Goal: Task Accomplishment & Management: Manage account settings

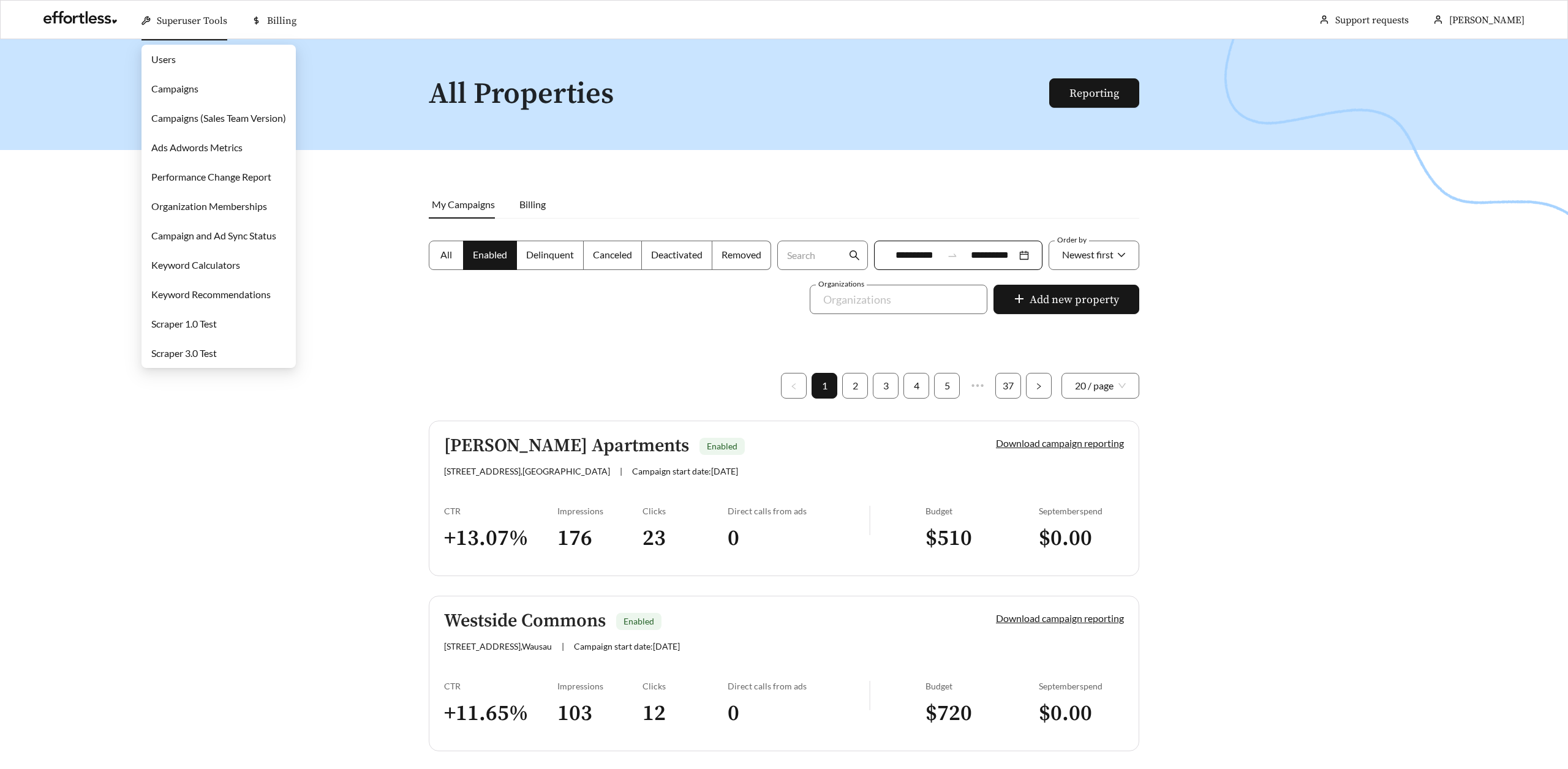
click at [183, 84] on link "Campaigns" at bounding box center [174, 89] width 47 height 11
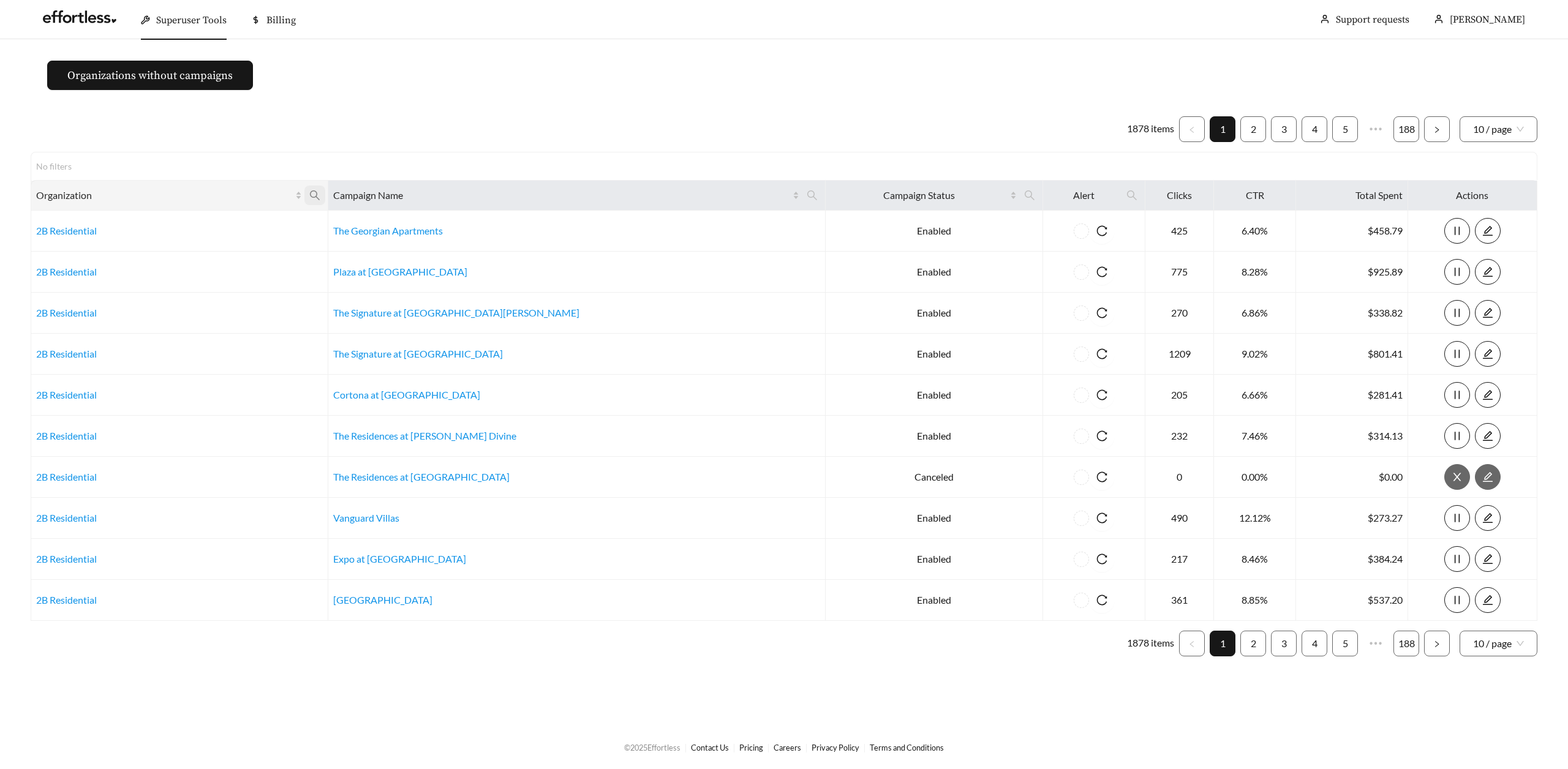
click at [320, 199] on icon "search" at bounding box center [315, 195] width 11 height 11
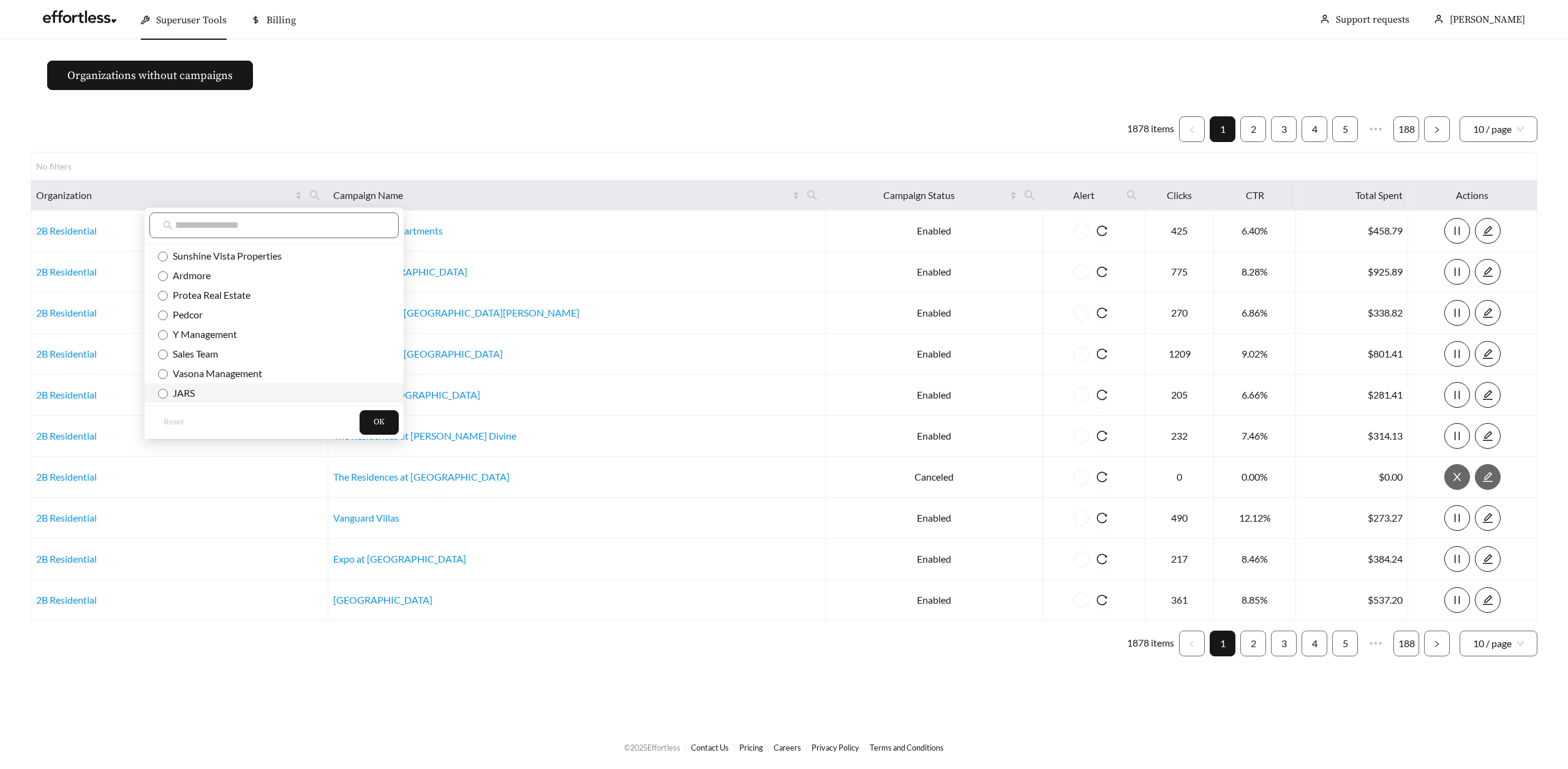
click at [178, 398] on span "JARS" at bounding box center [181, 392] width 27 height 11
click at [359, 431] on button "OK" at bounding box center [378, 422] width 39 height 25
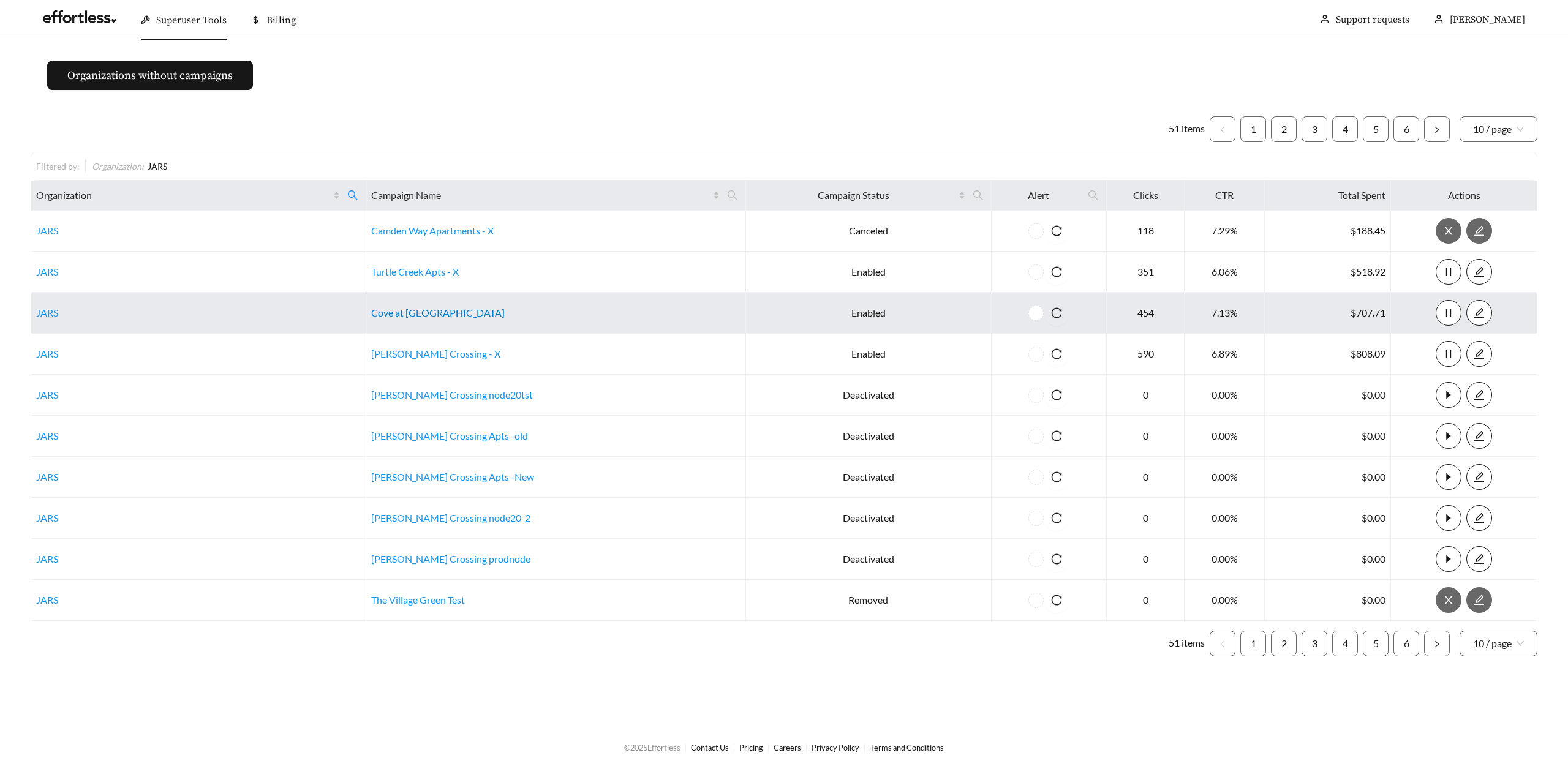
click at [436, 314] on link "Cove at Fountain Lake - X" at bounding box center [438, 312] width 133 height 11
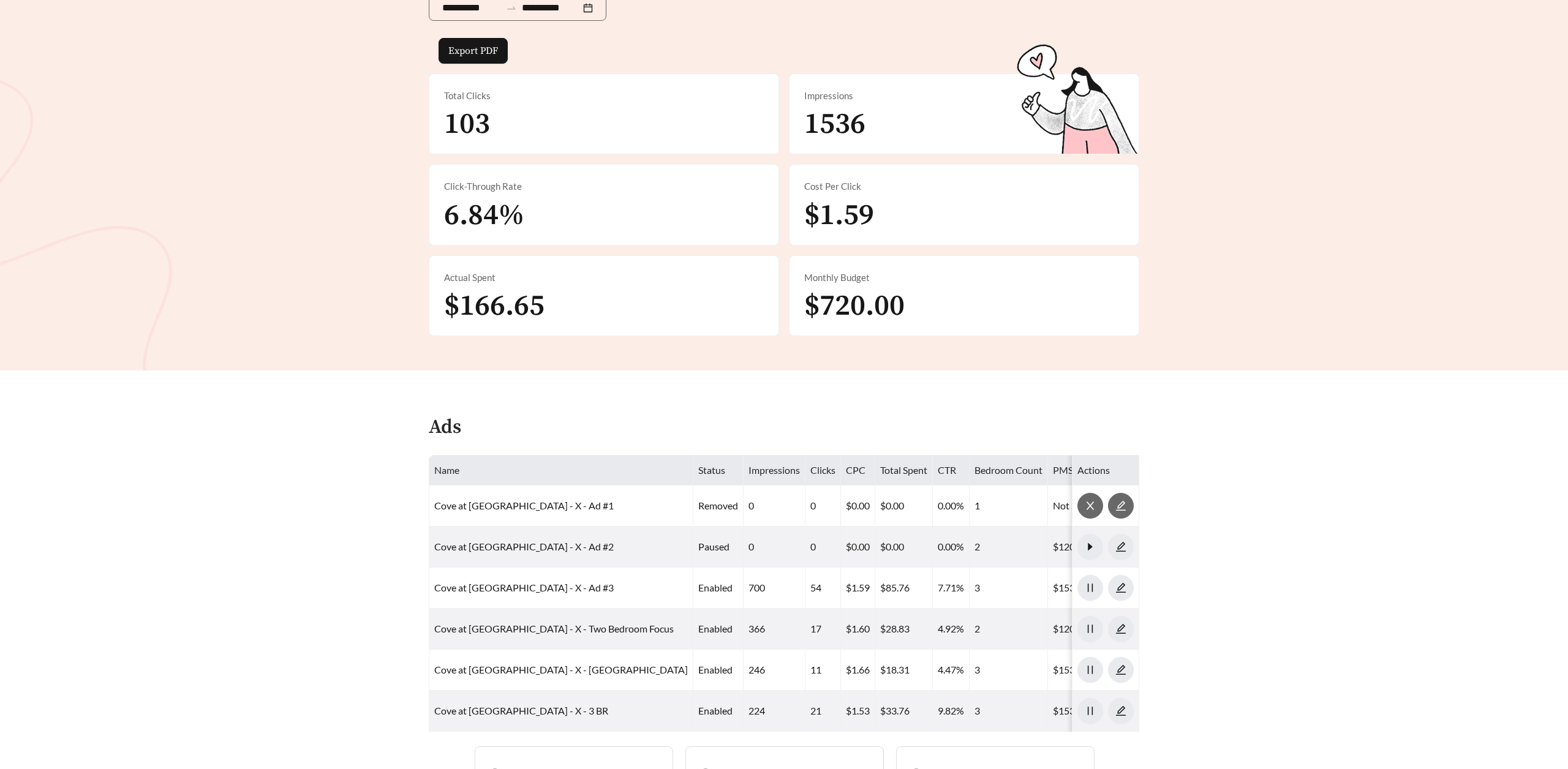
scroll to position [376, 0]
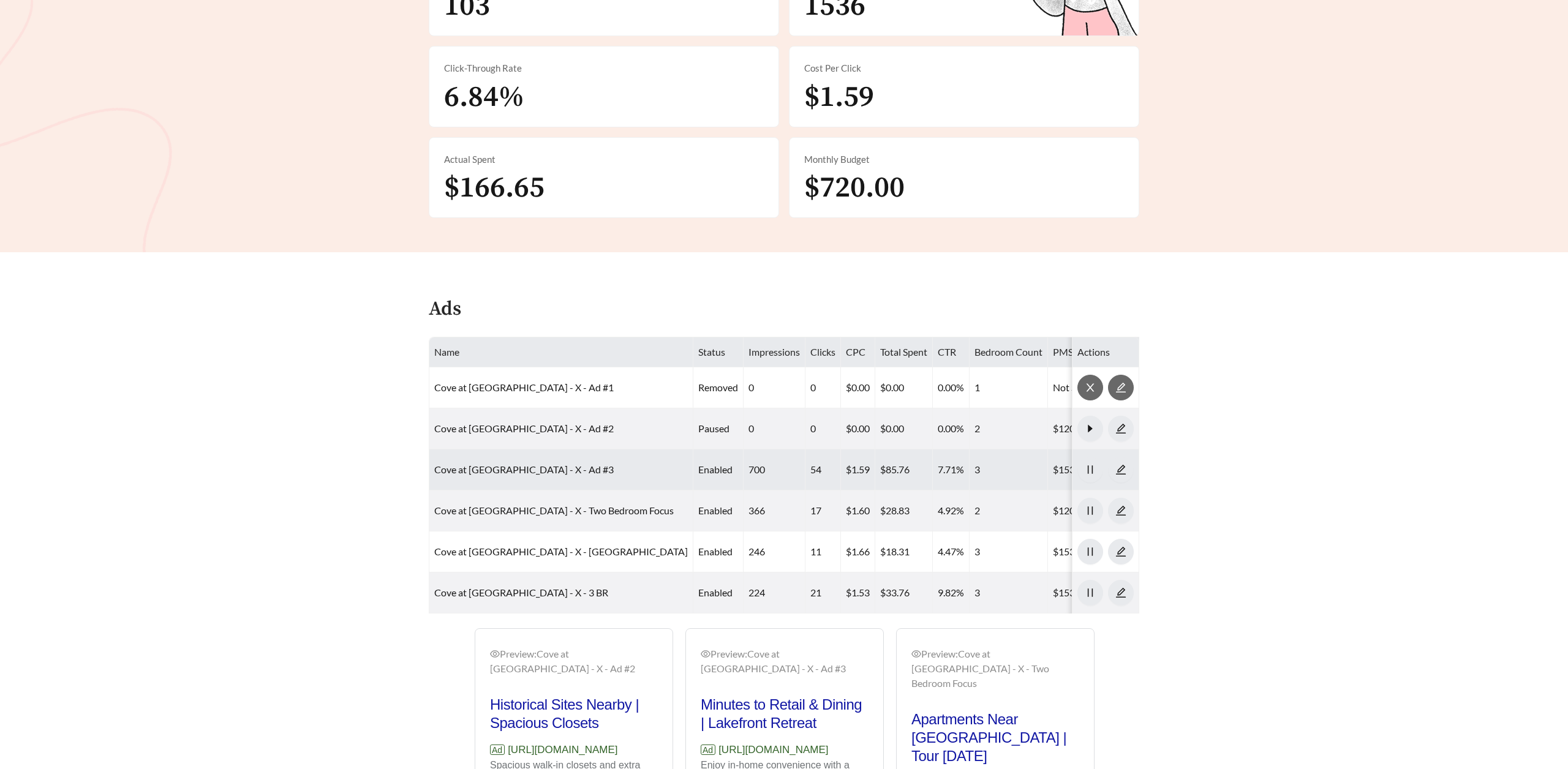
click at [538, 462] on td "Cove at Fountain Lake - X - Ad #3" at bounding box center [561, 469] width 264 height 41
click at [531, 466] on link "Cove at Fountain Lake - X - Ad #3" at bounding box center [524, 469] width 179 height 11
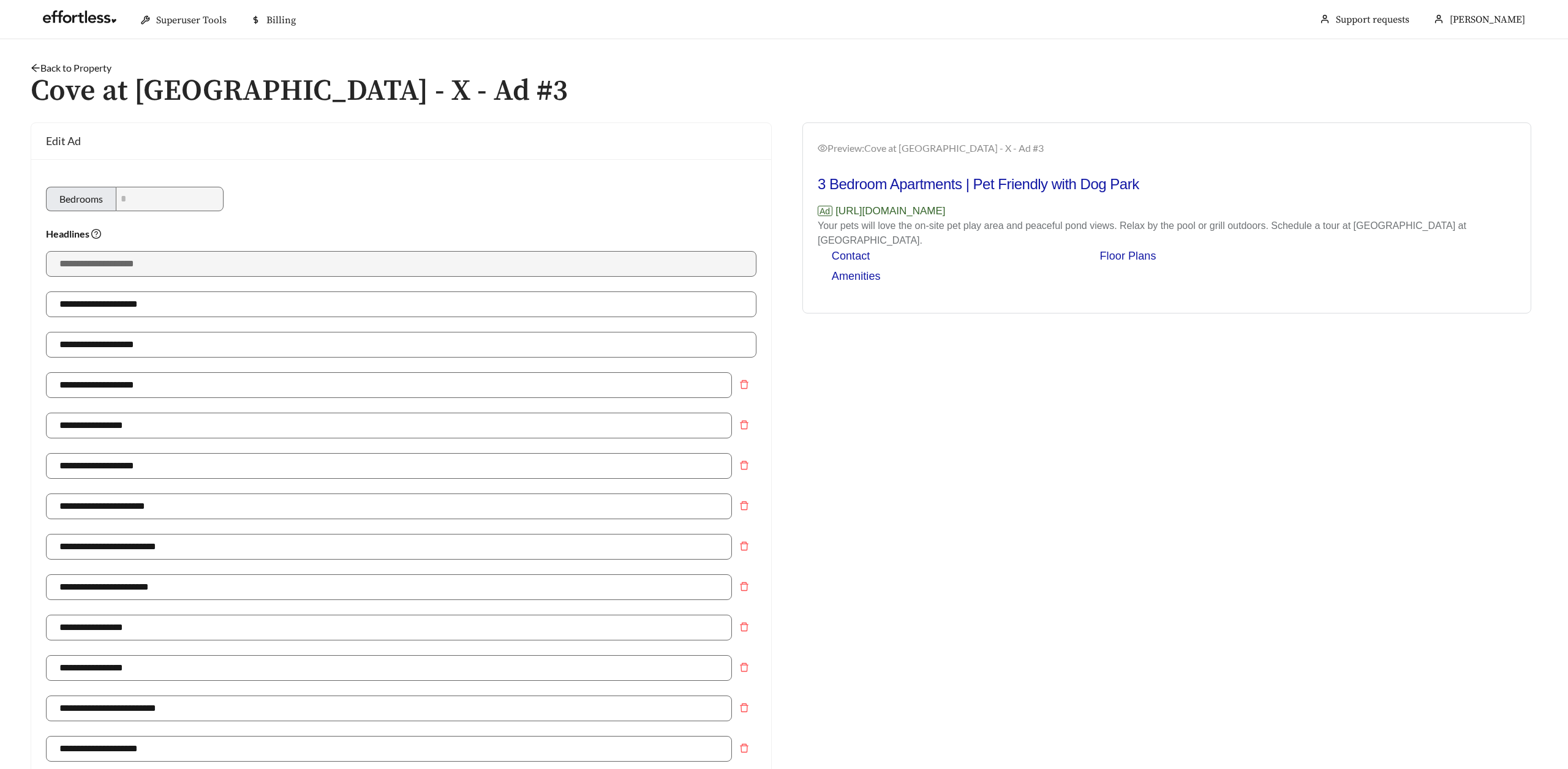
scroll to position [693, 0]
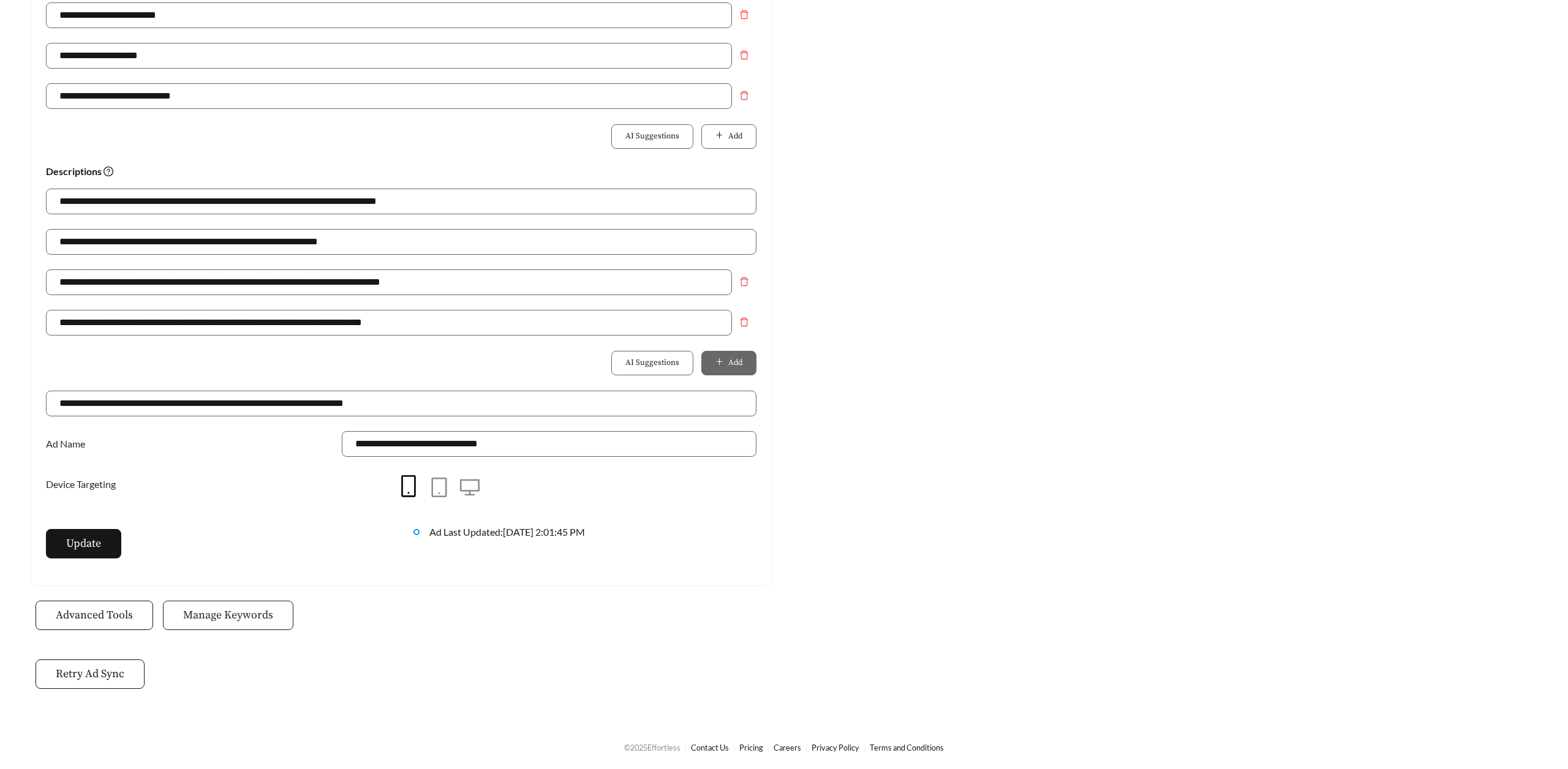
click at [218, 615] on span "Manage Keywords" at bounding box center [227, 615] width 90 height 16
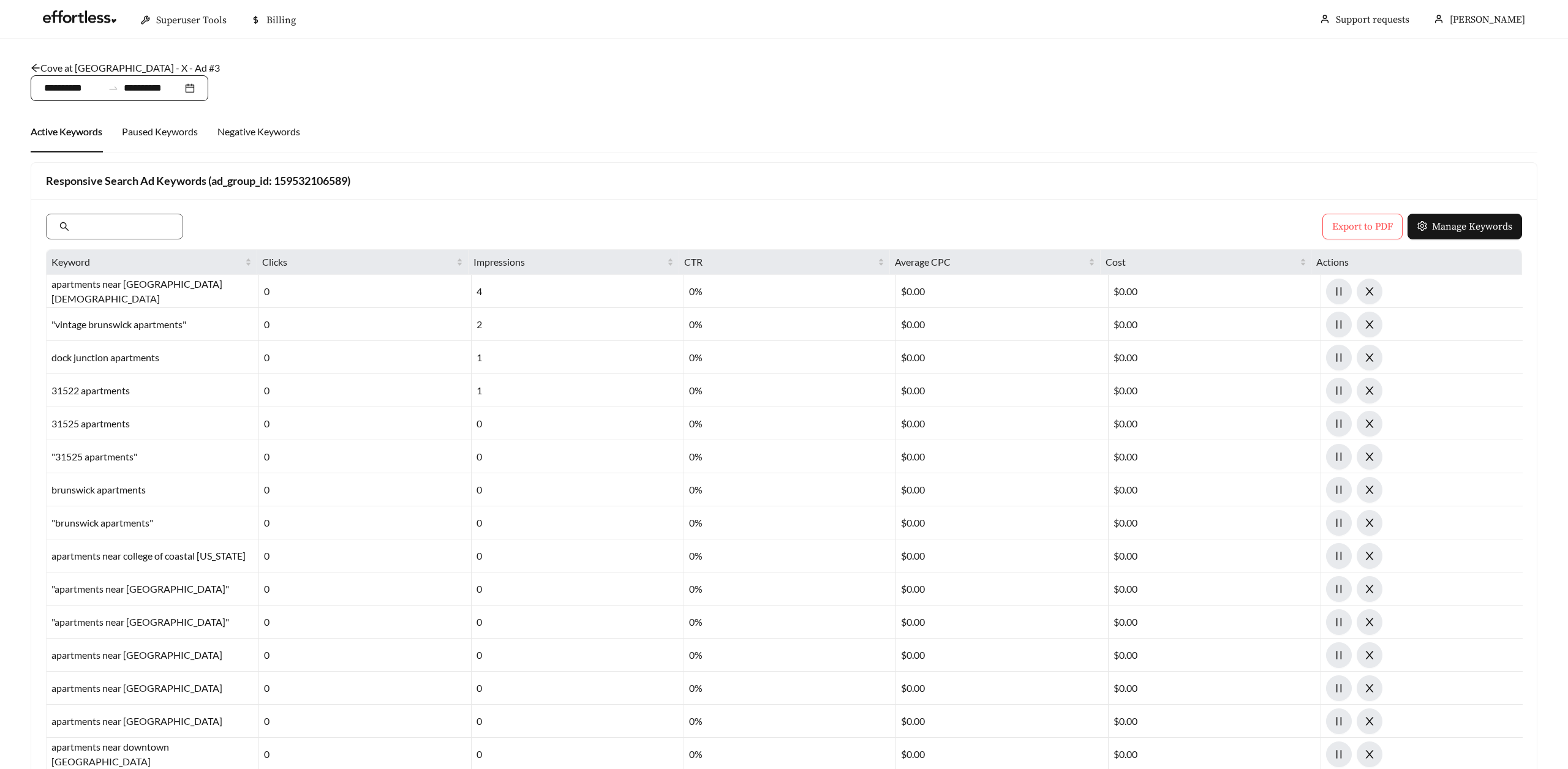
click at [66, 76] on div "**********" at bounding box center [119, 88] width 178 height 25
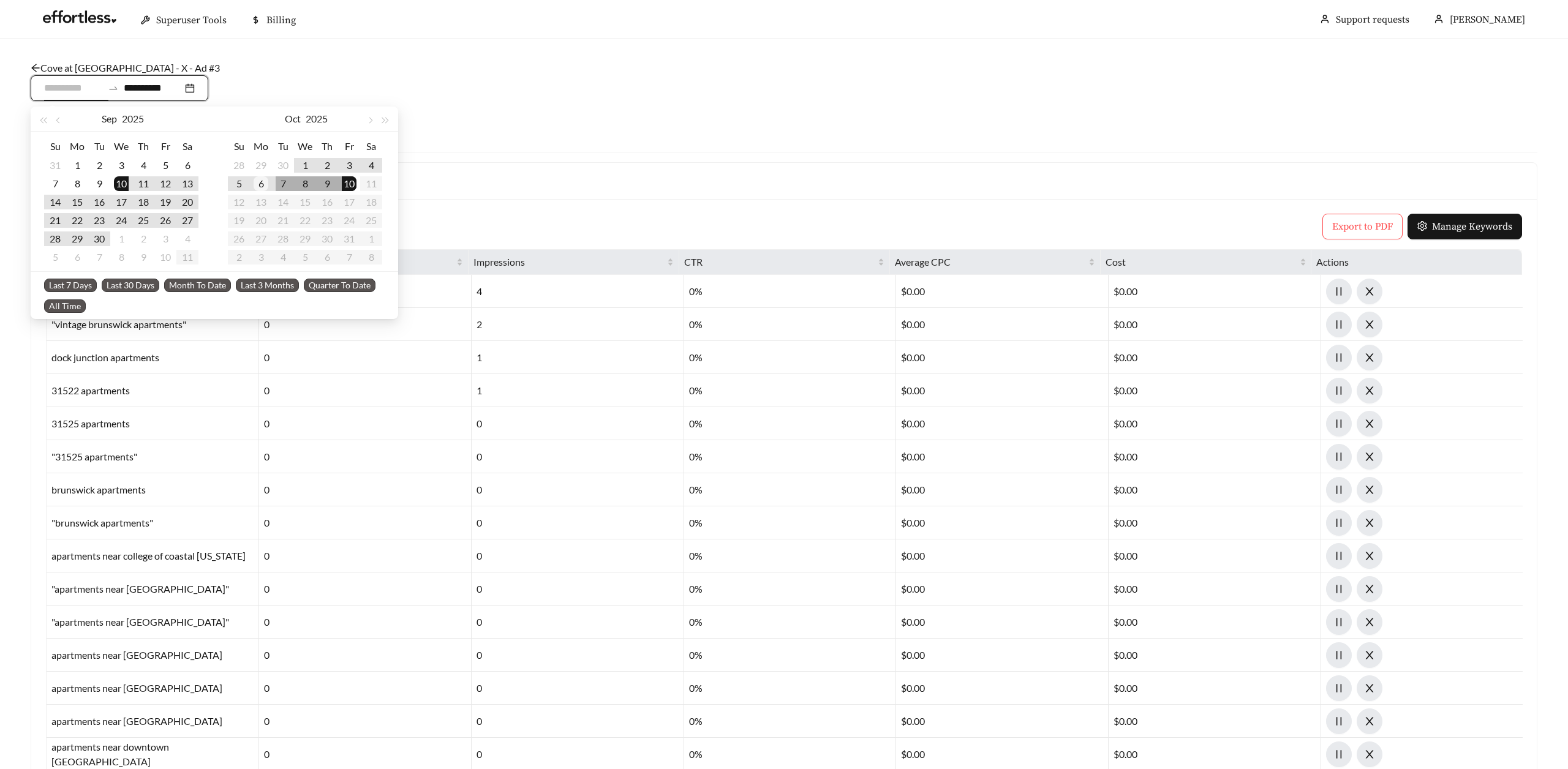
type input "**********"
click at [264, 183] on div "6" at bounding box center [261, 183] width 15 height 15
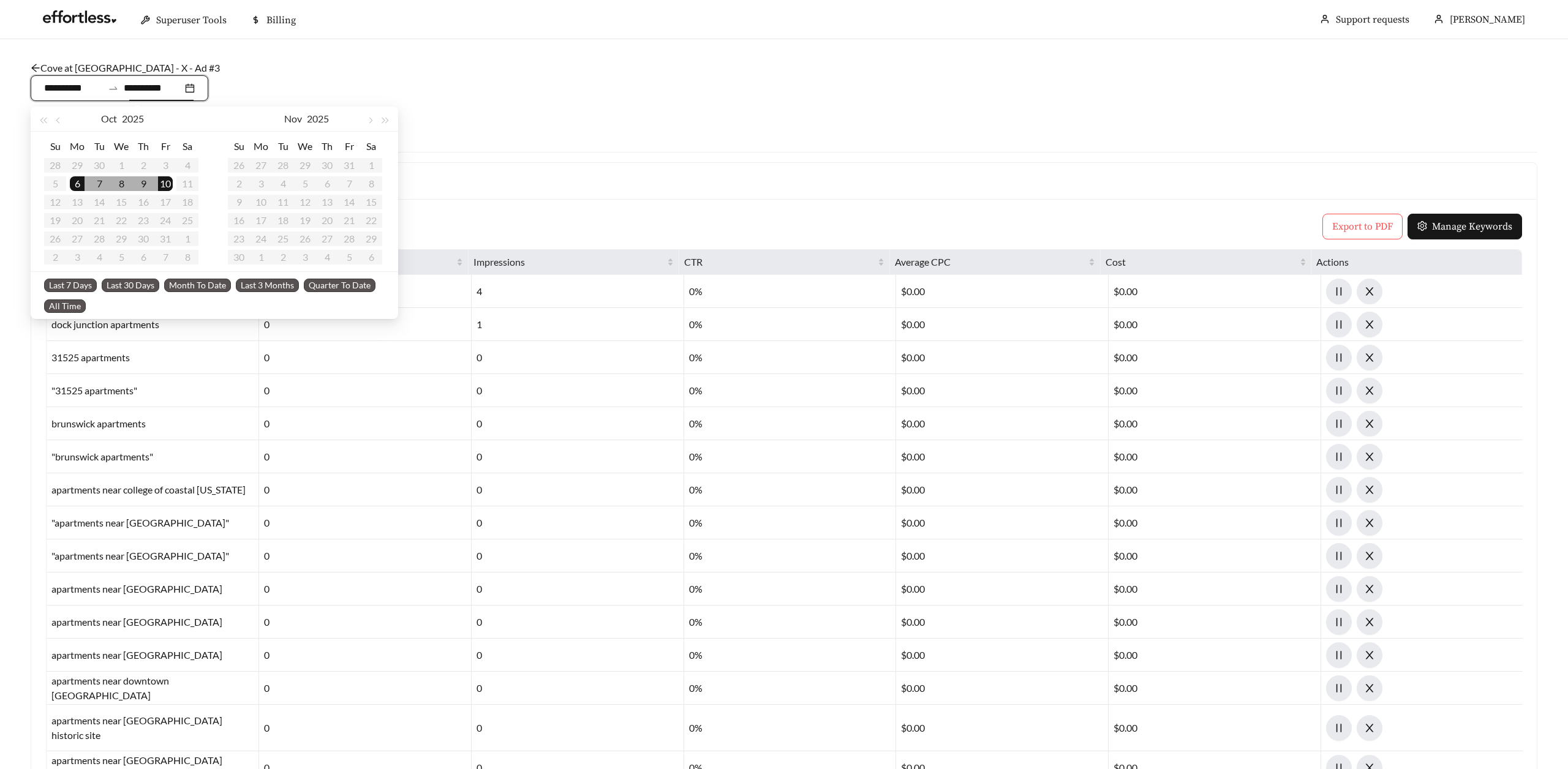
click at [507, 145] on div "Active Keywords Paused Keywords Negative Keywords" at bounding box center [784, 131] width 1506 height 42
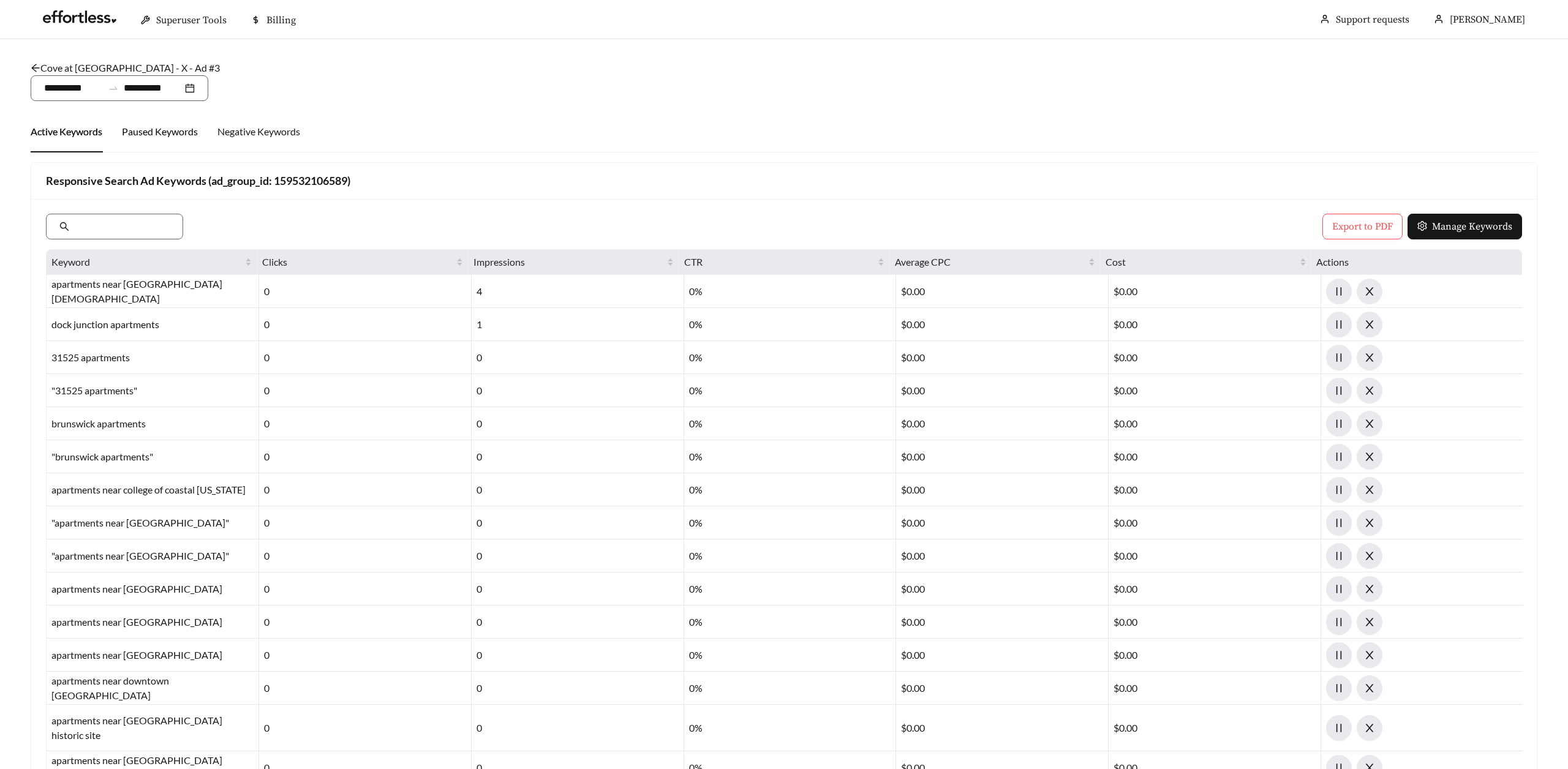
click at [172, 127] on div "Paused Keywords" at bounding box center [159, 131] width 76 height 15
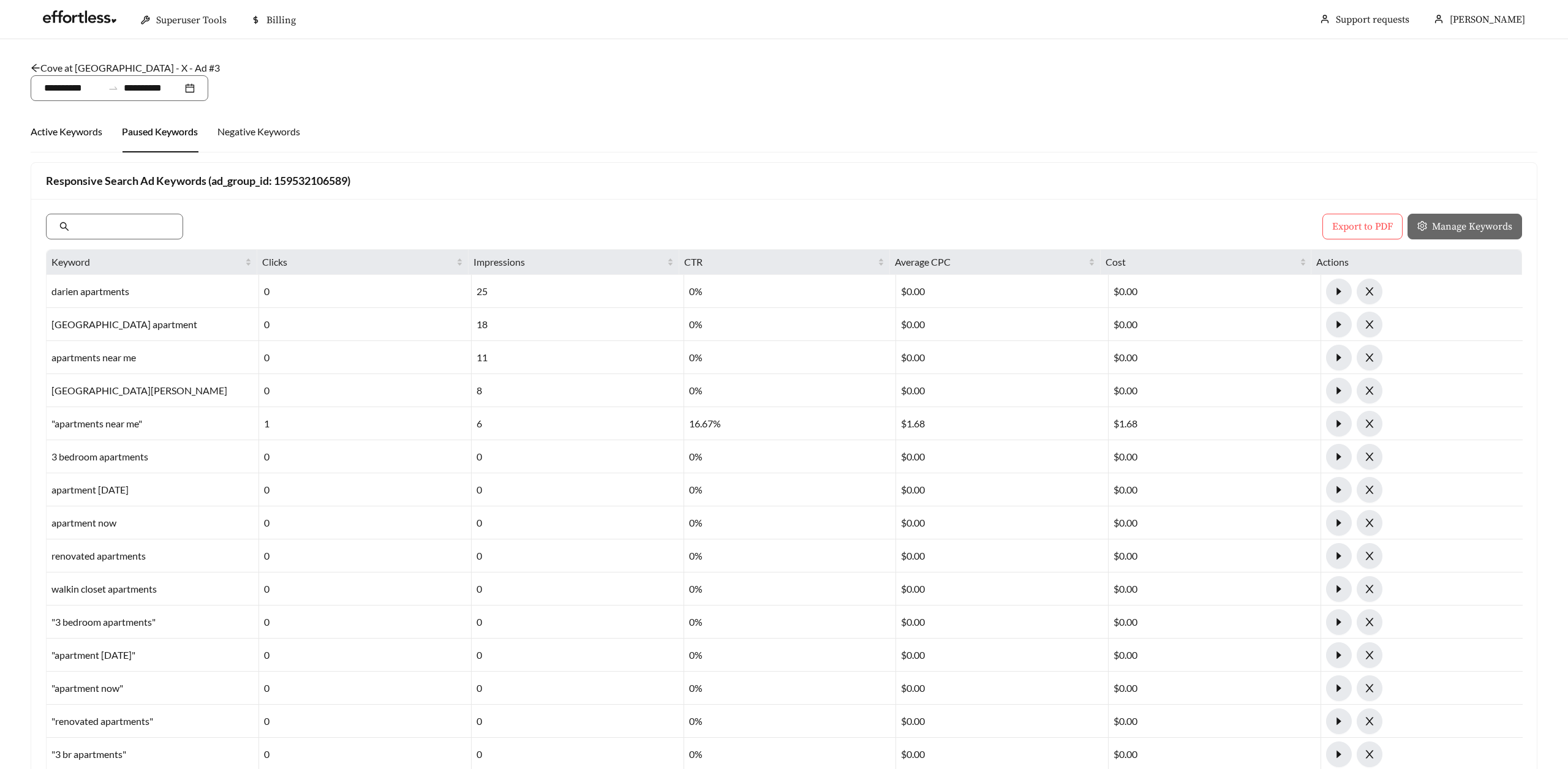
click at [47, 131] on div "Active Keywords" at bounding box center [66, 131] width 72 height 15
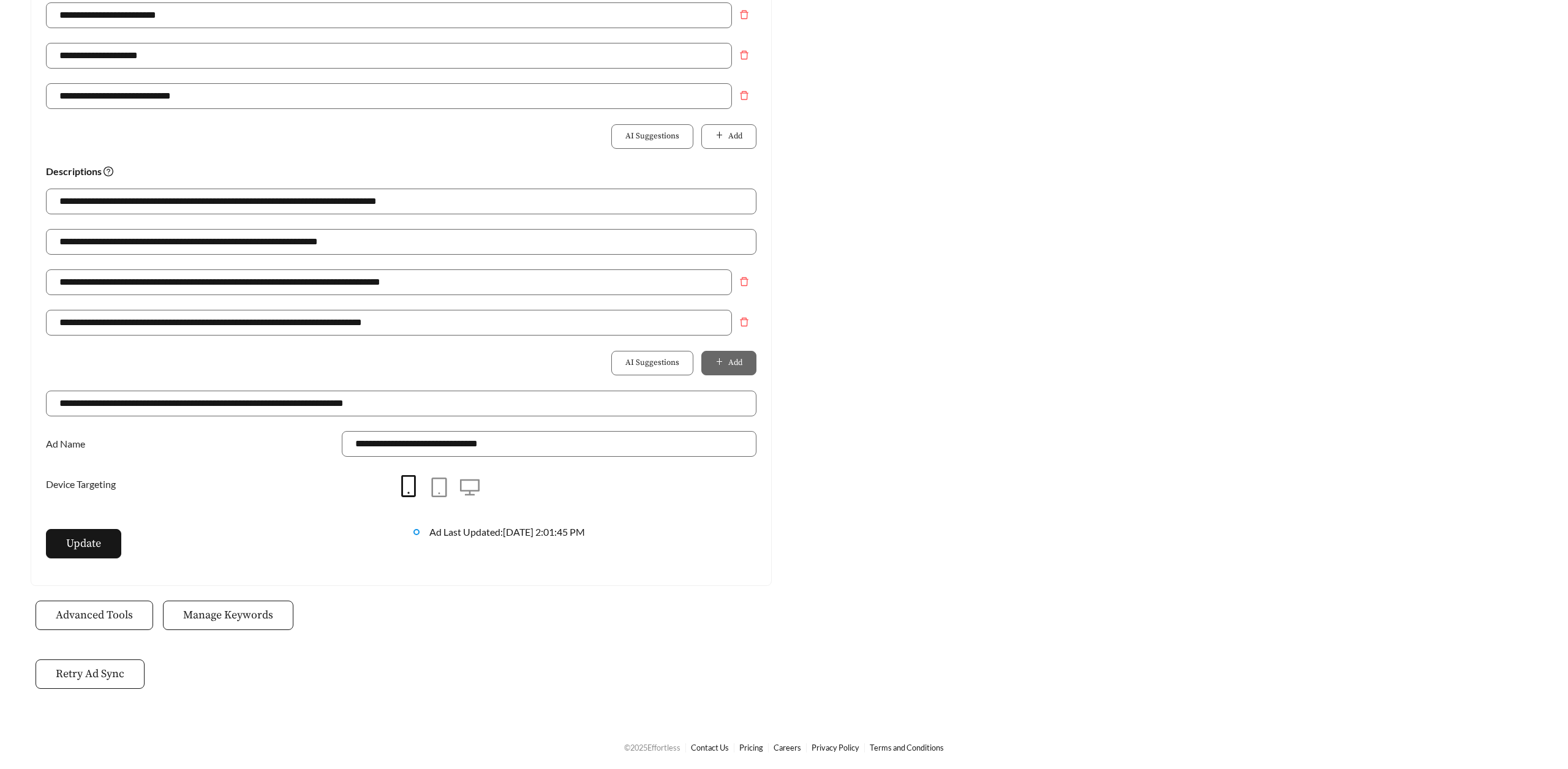
scroll to position [376, 0]
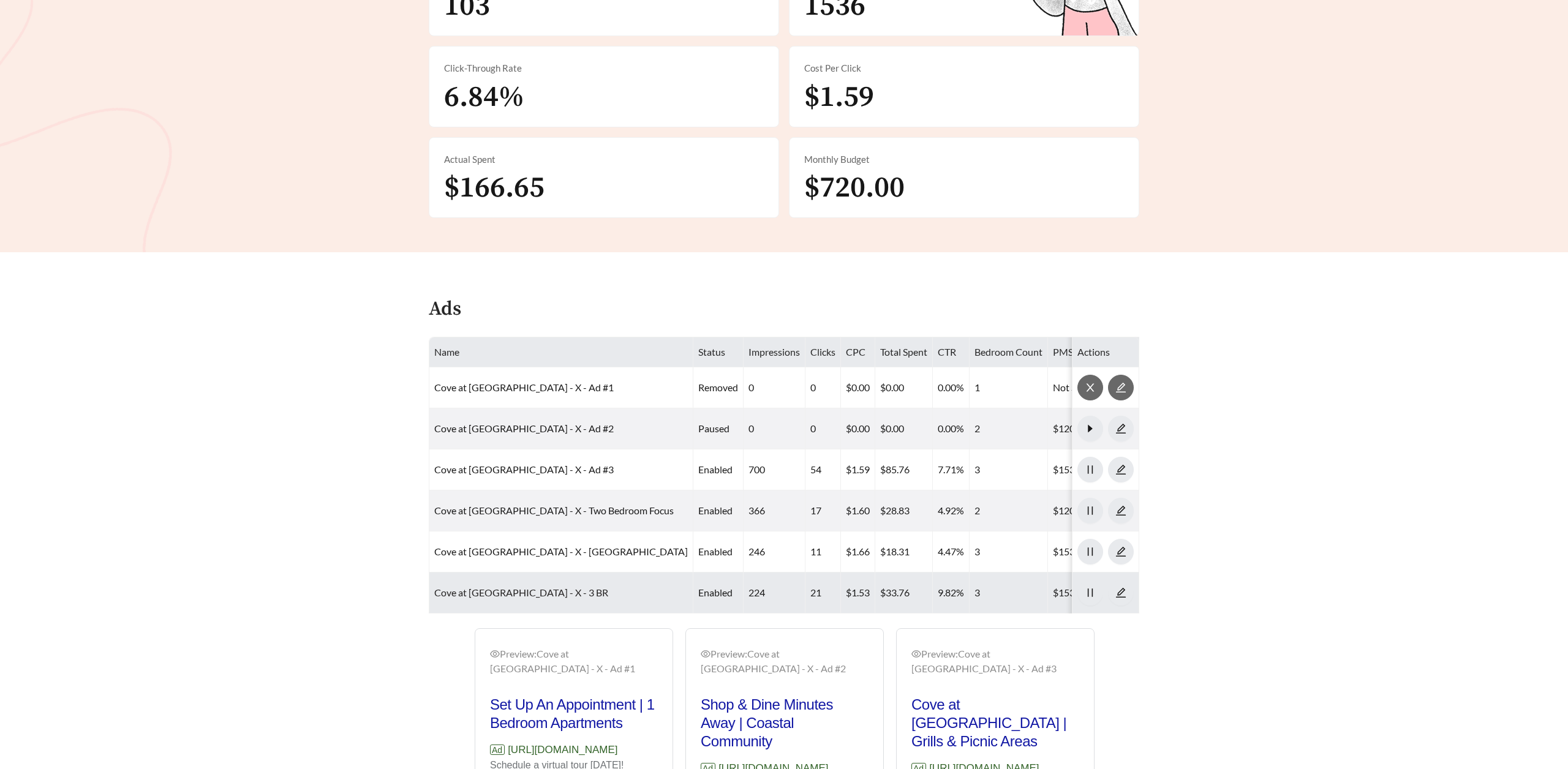
click at [517, 595] on link "Cove at Fountain Lake - X - 3 BR" at bounding box center [521, 592] width 174 height 11
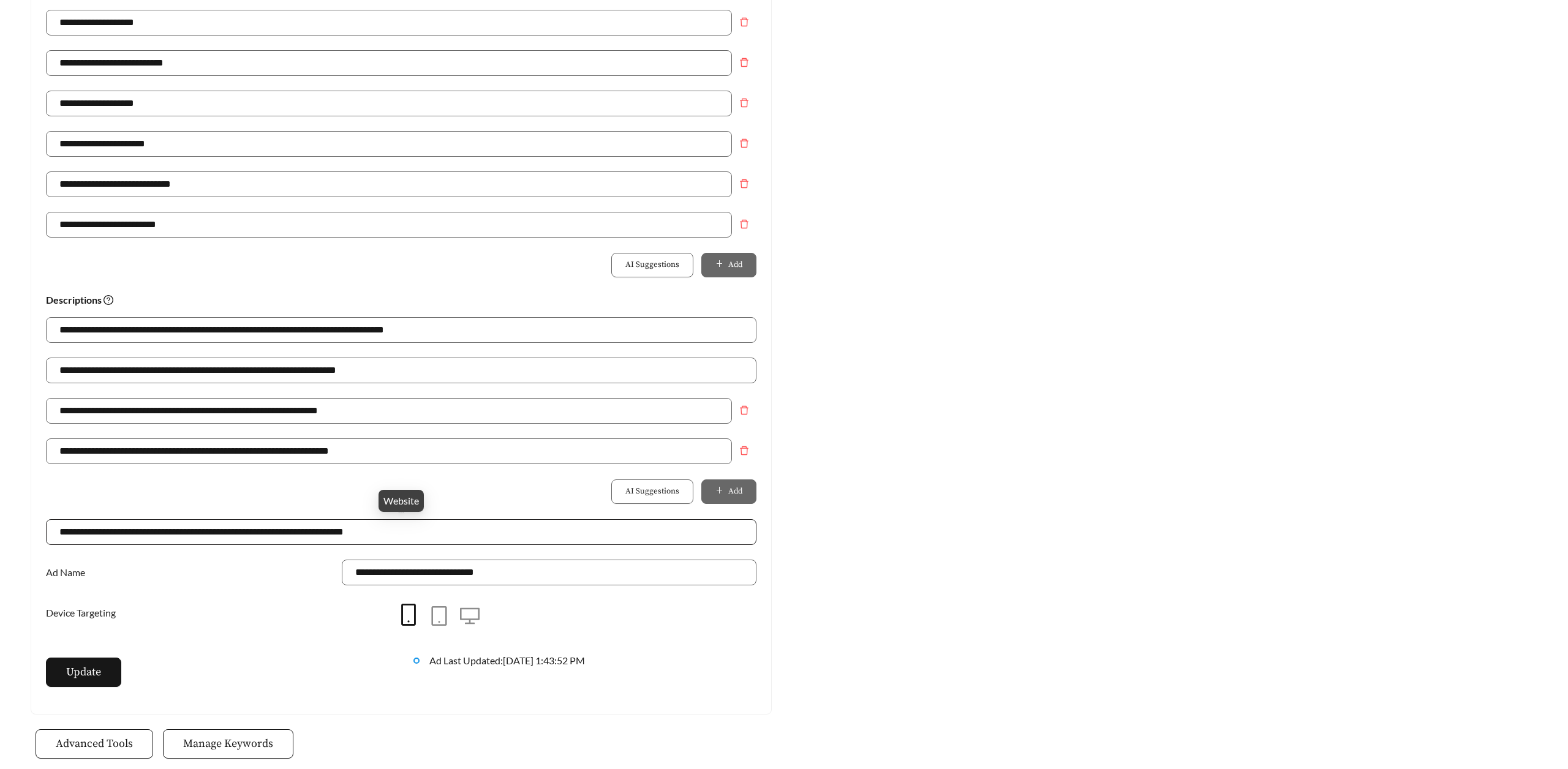
scroll to position [733, 0]
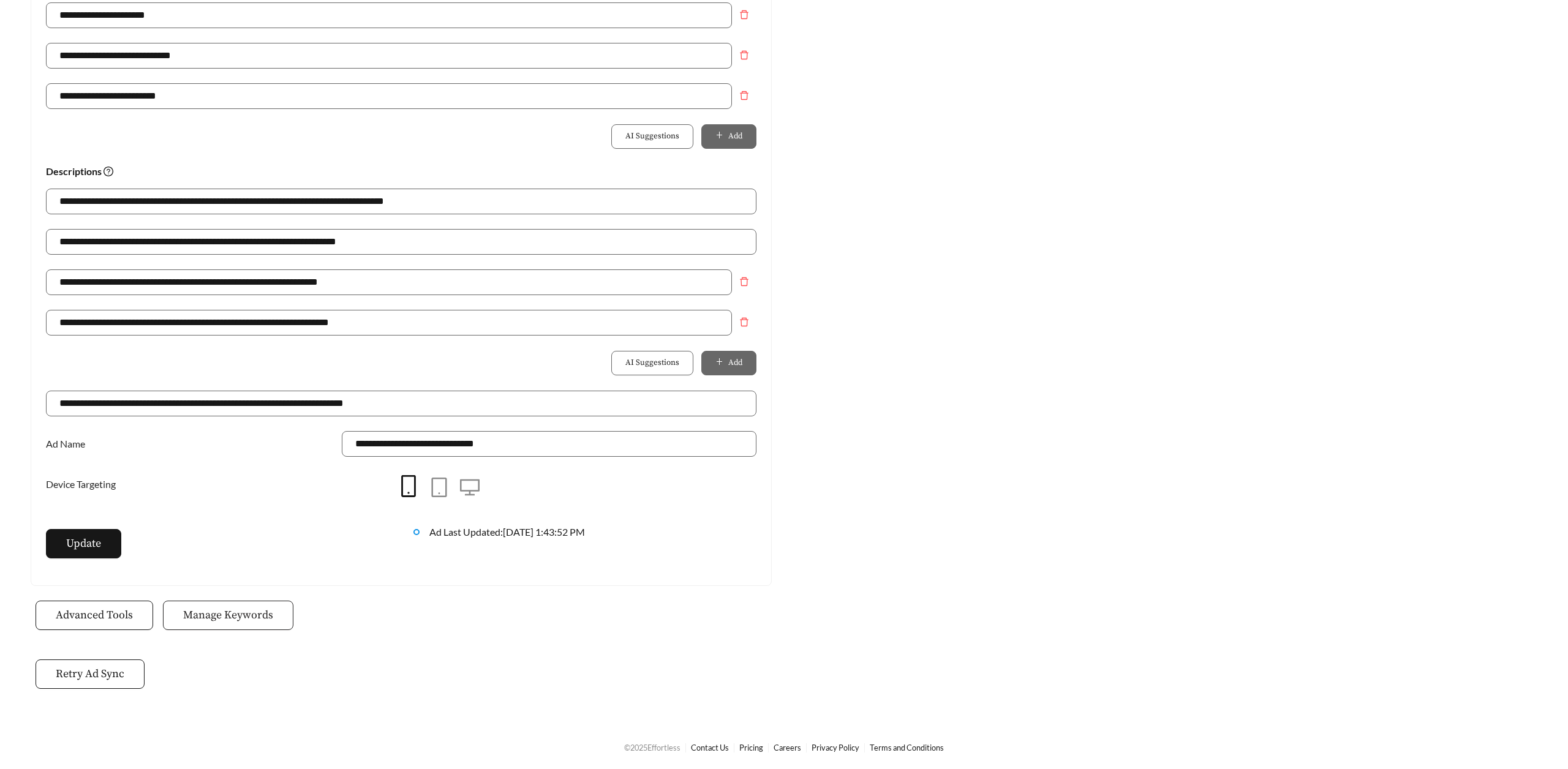
click at [213, 611] on span "Manage Keywords" at bounding box center [227, 615] width 90 height 16
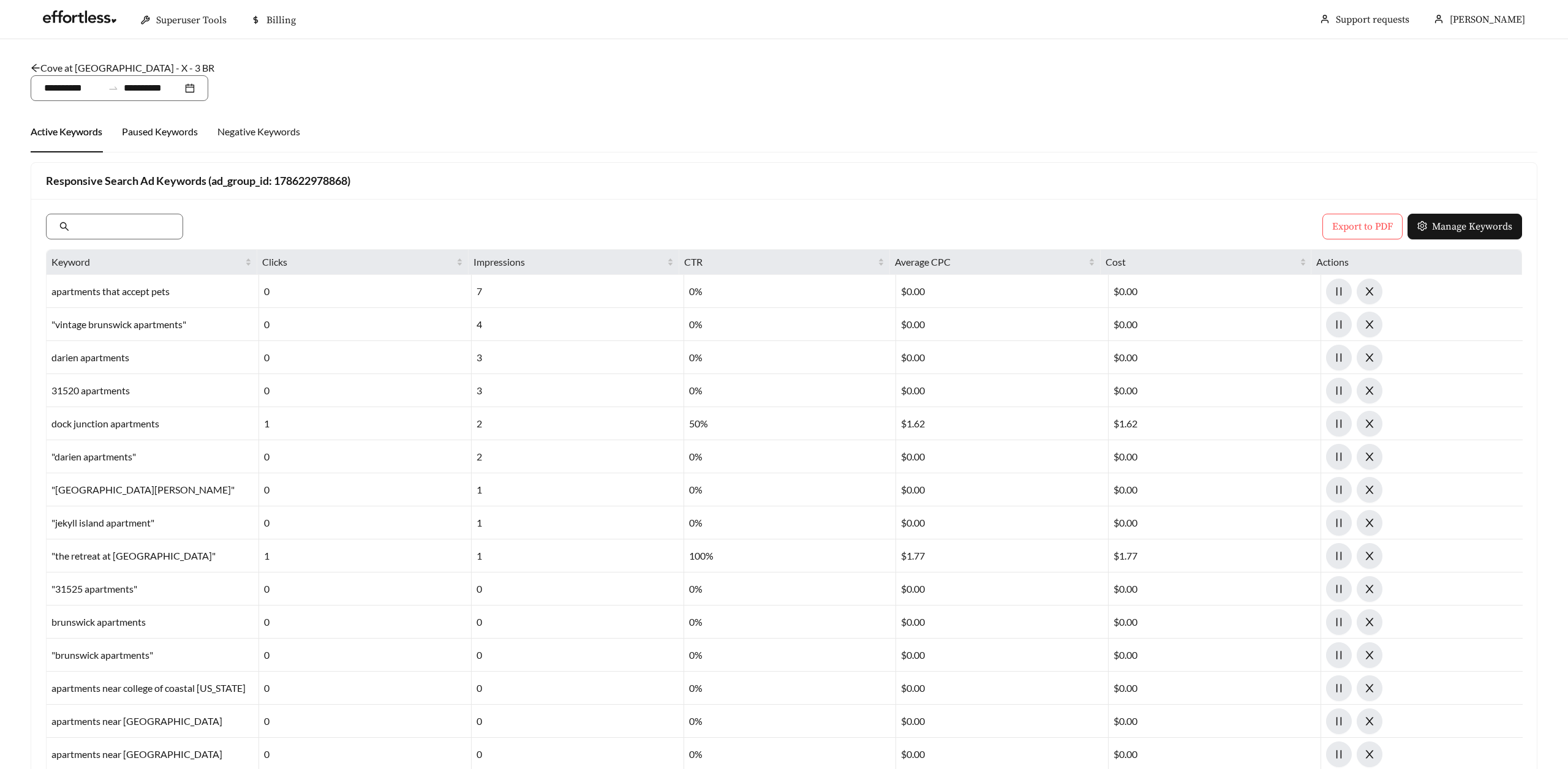
click at [124, 129] on div "Paused Keywords" at bounding box center [159, 131] width 76 height 15
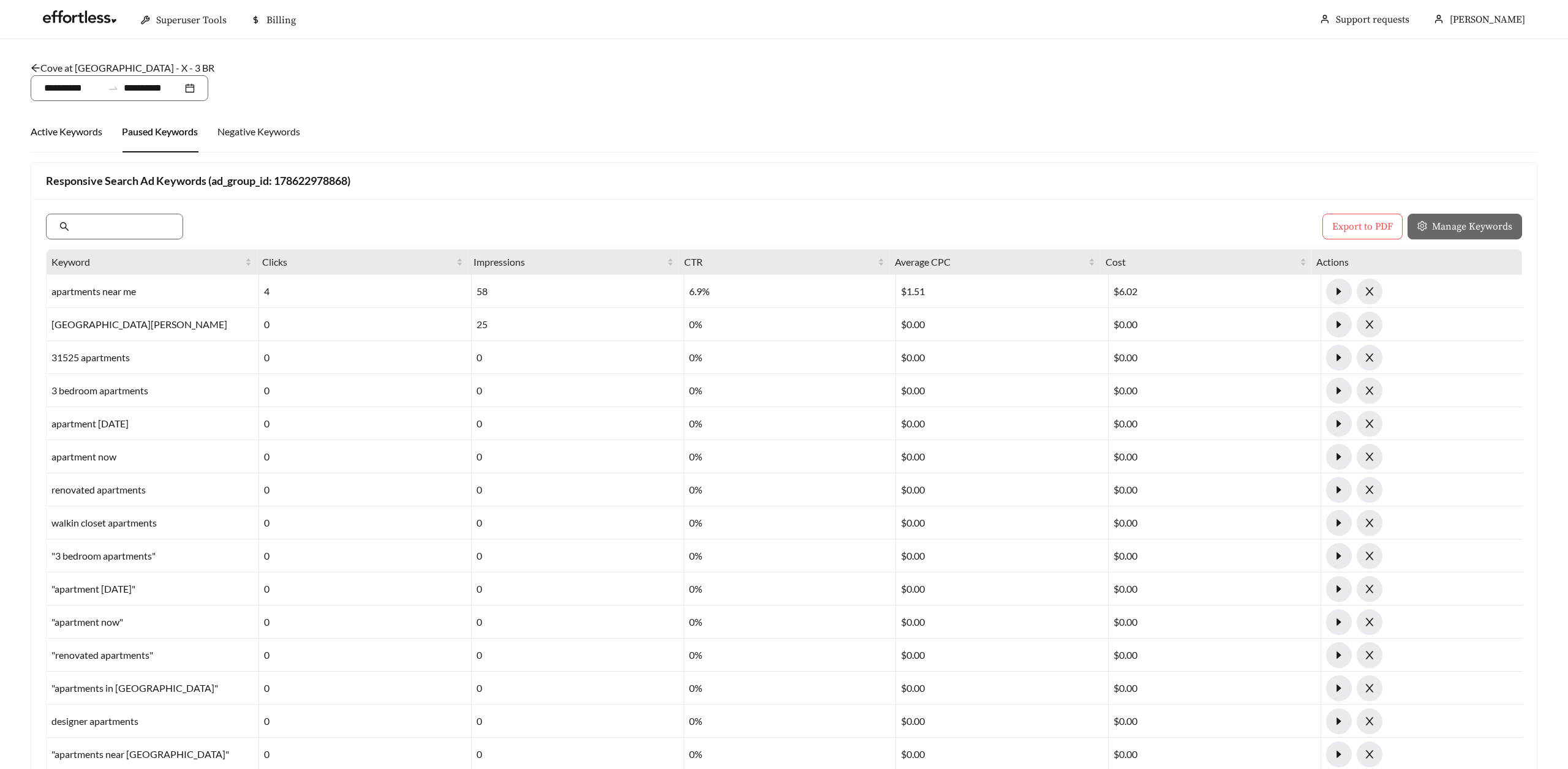
click at [72, 131] on div "Active Keywords" at bounding box center [66, 131] width 72 height 15
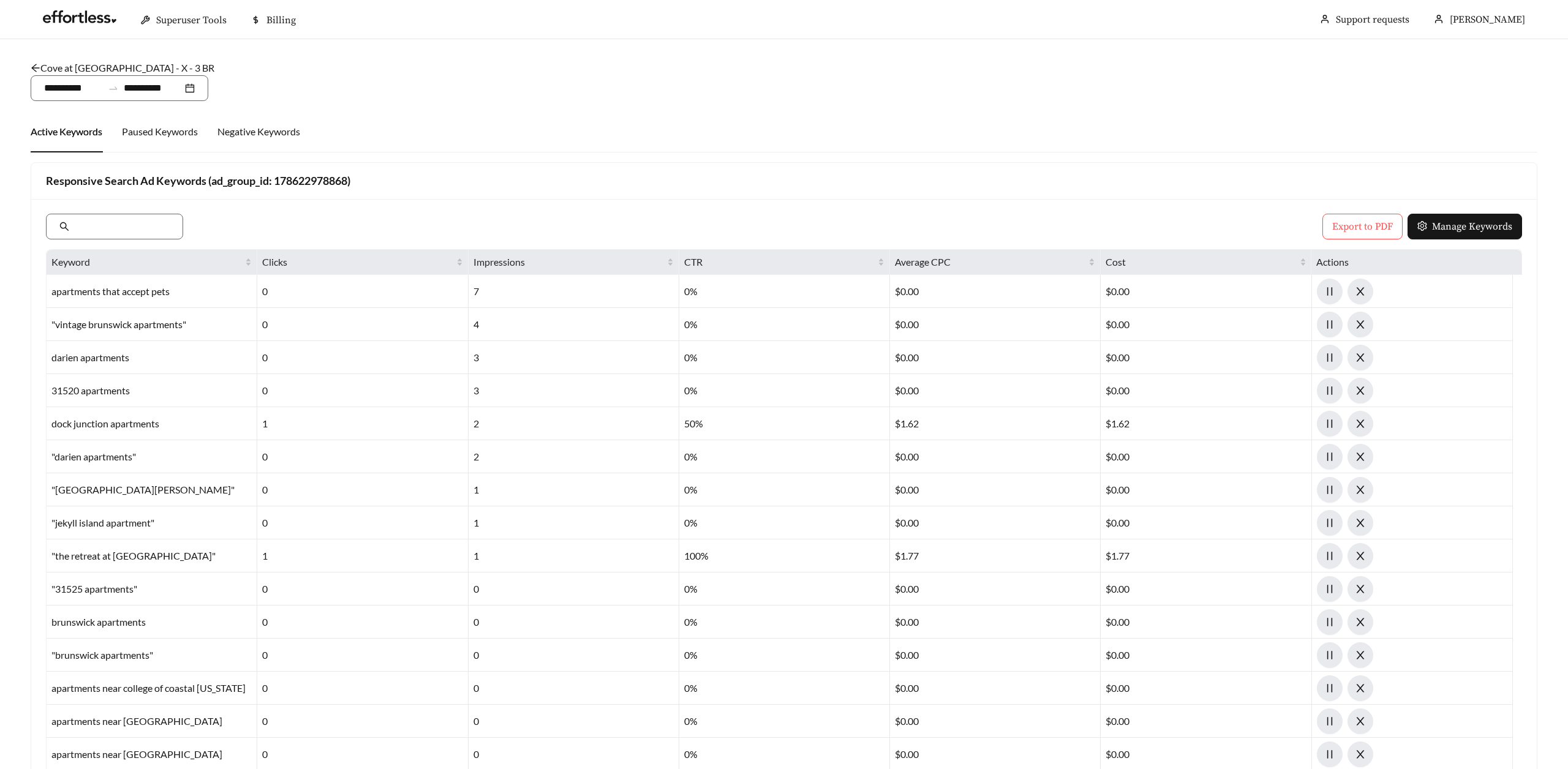
click at [35, 58] on main "**********" at bounding box center [784, 710] width 1568 height 1342
click at [35, 64] on icon "arrow-left" at bounding box center [35, 68] width 10 height 10
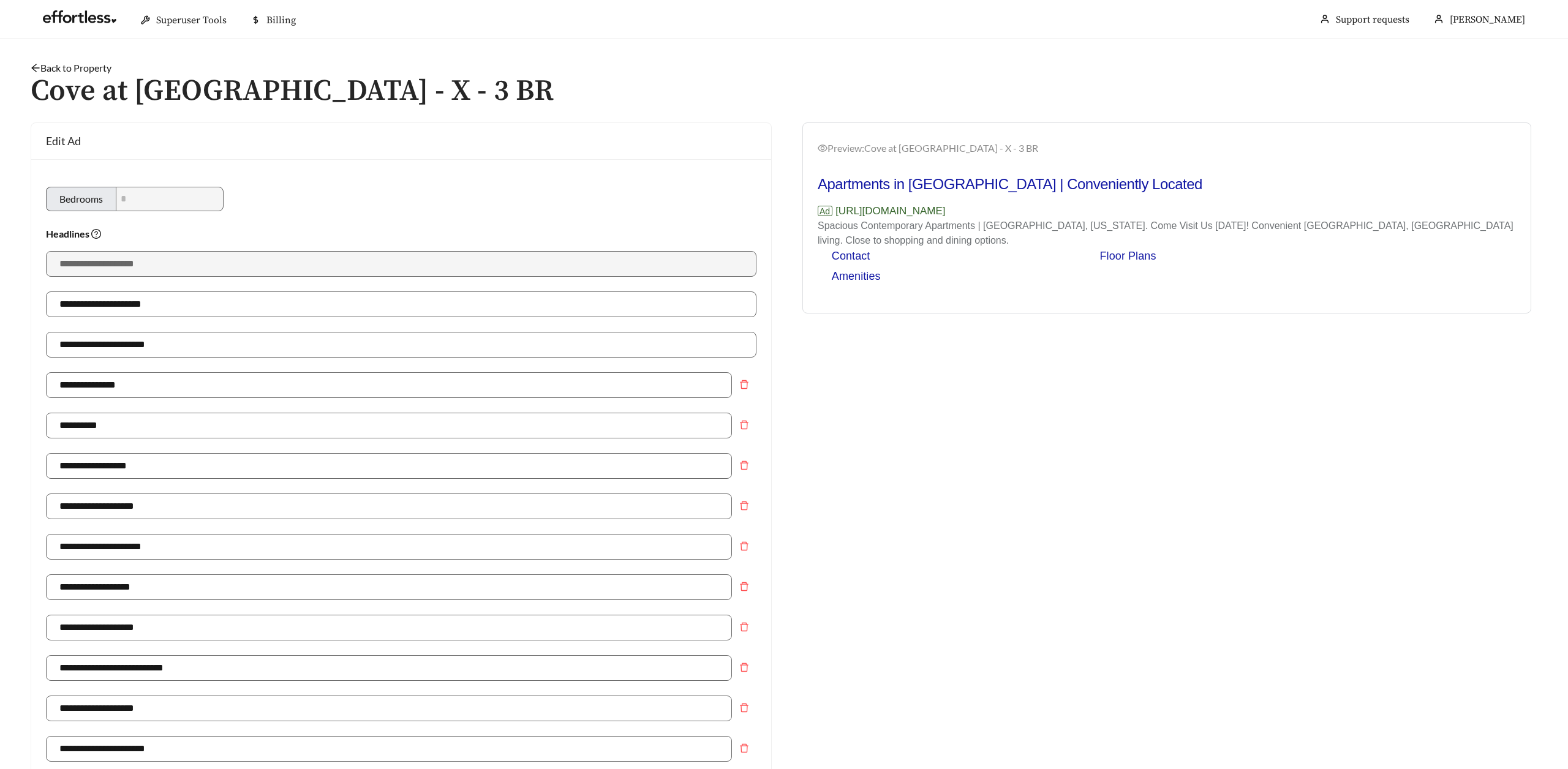
click at [35, 64] on icon "arrow-left" at bounding box center [35, 68] width 10 height 10
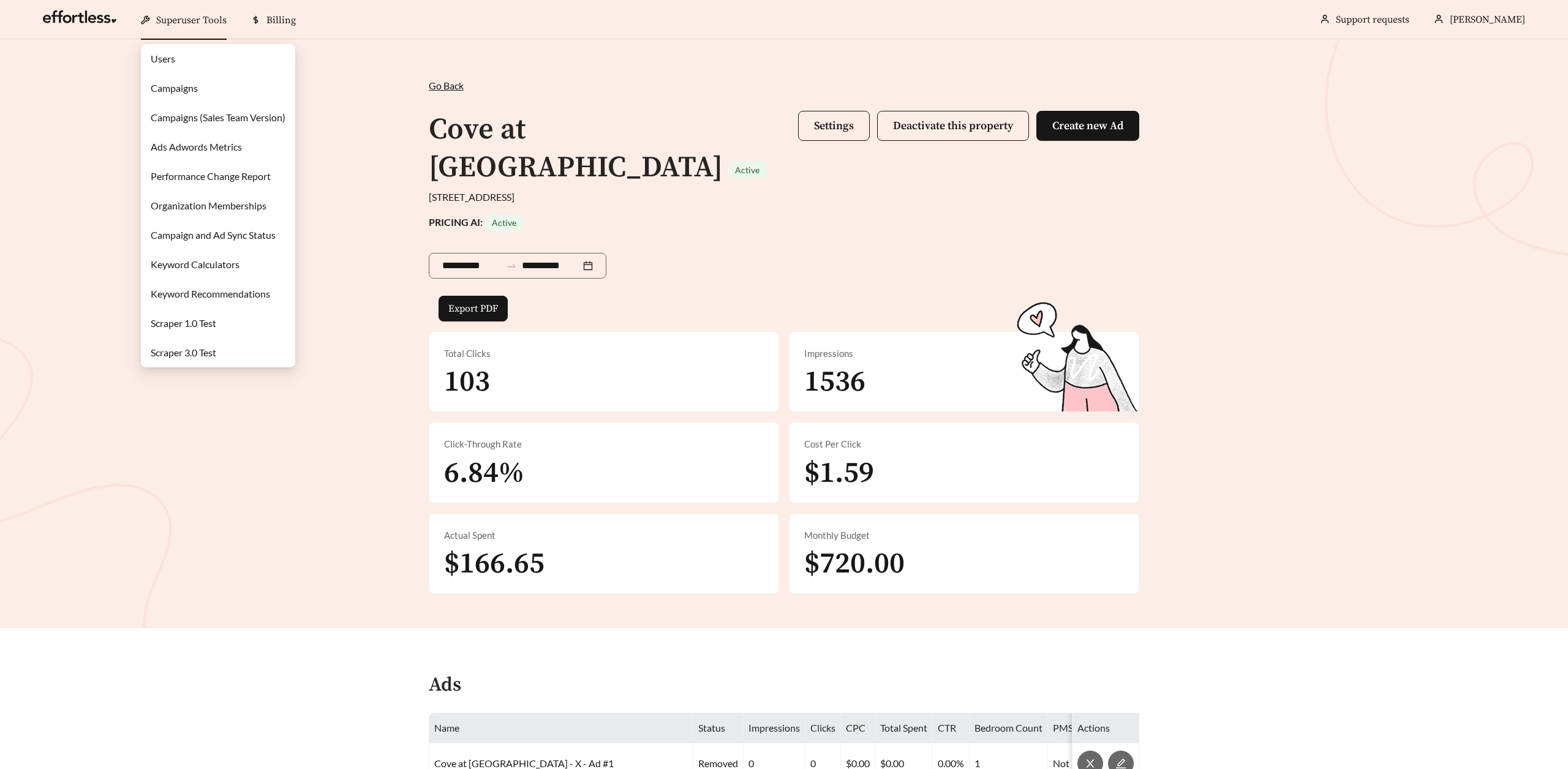
click at [176, 89] on link "Campaigns" at bounding box center [174, 88] width 47 height 11
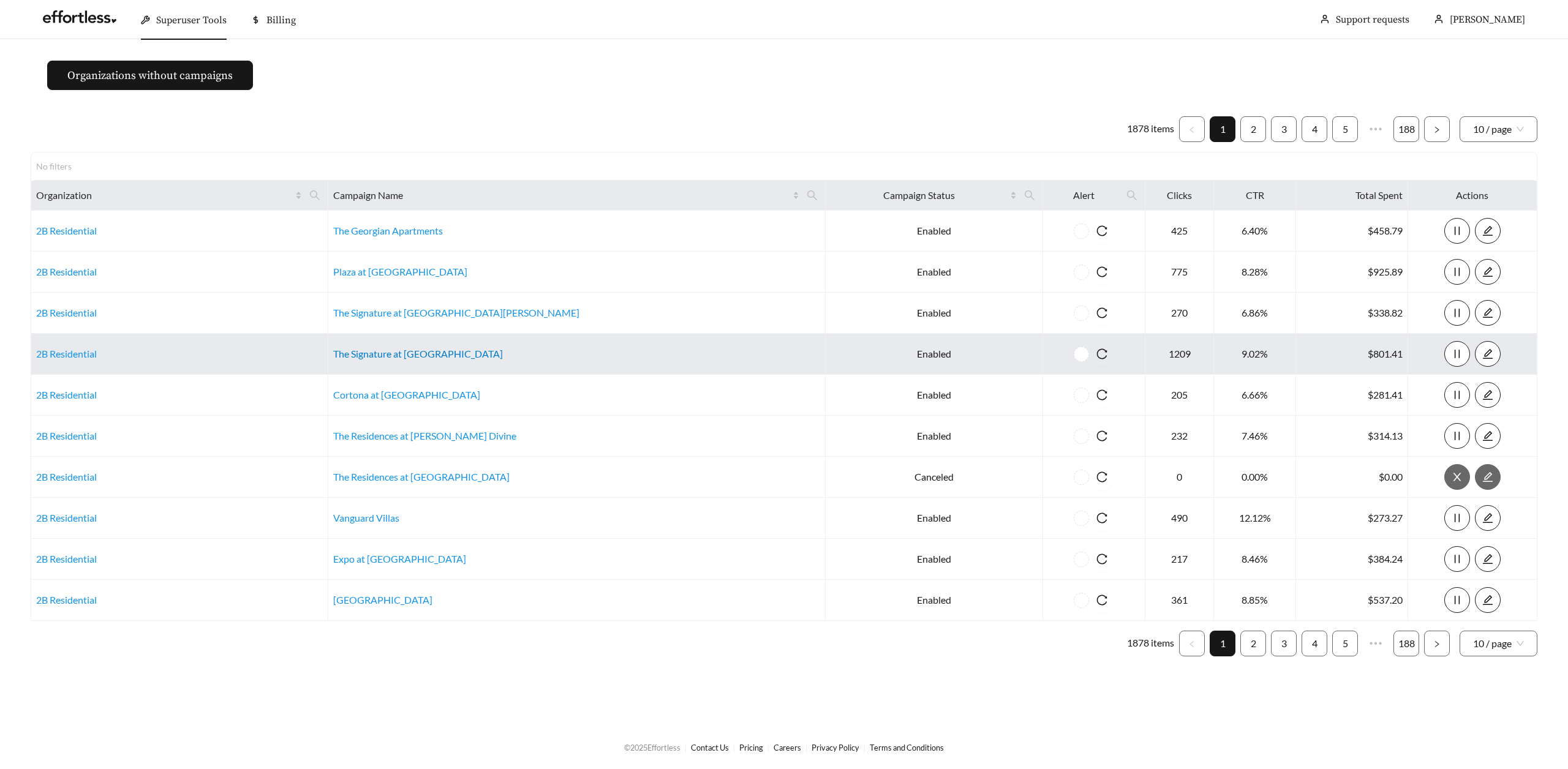
click at [445, 356] on link "The Signature at Carmel" at bounding box center [417, 353] width 169 height 11
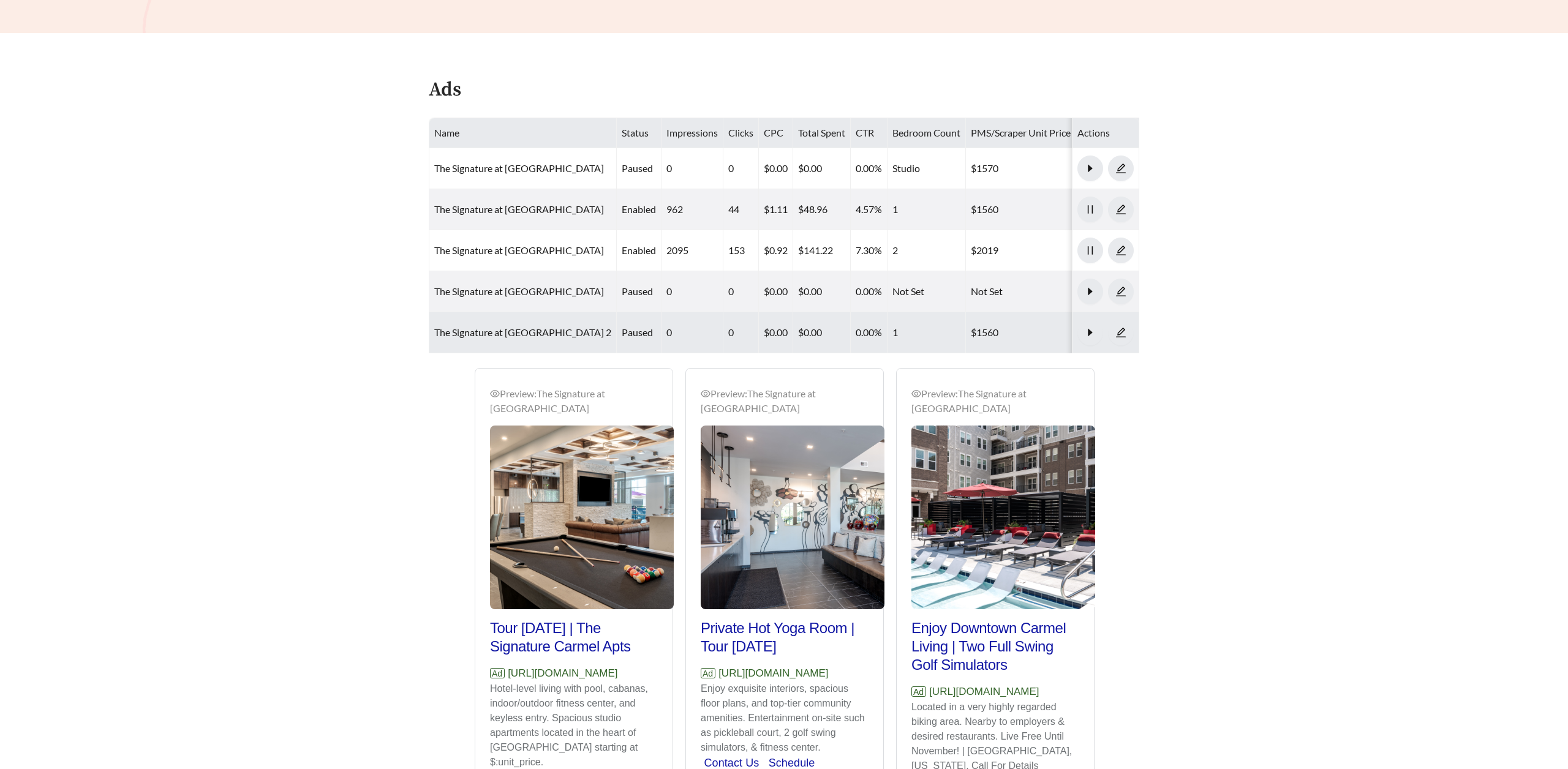
scroll to position [593, 0]
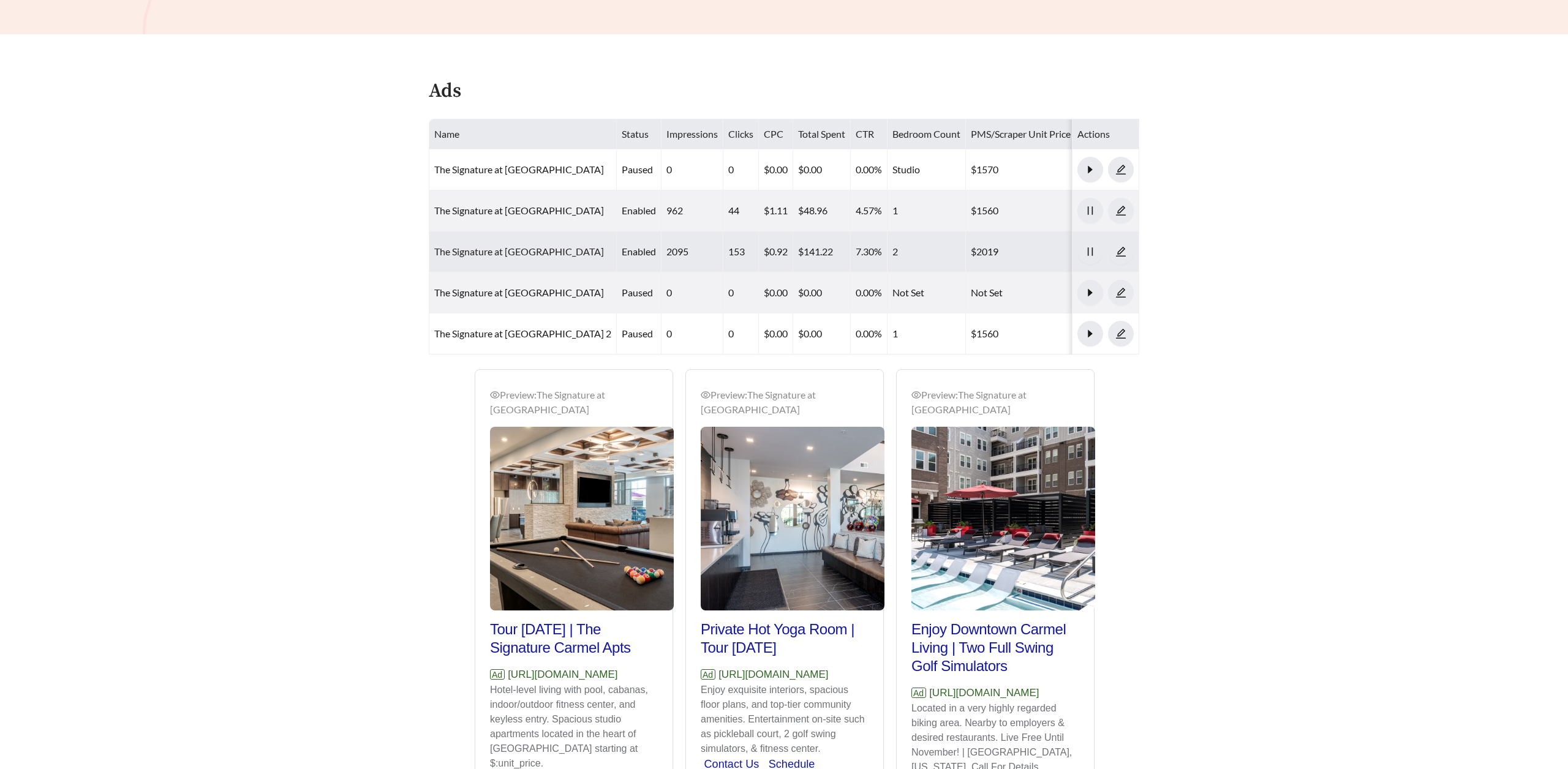
click at [530, 256] on link "The Signature at Carmel - Two Bedroom" at bounding box center [519, 251] width 169 height 11
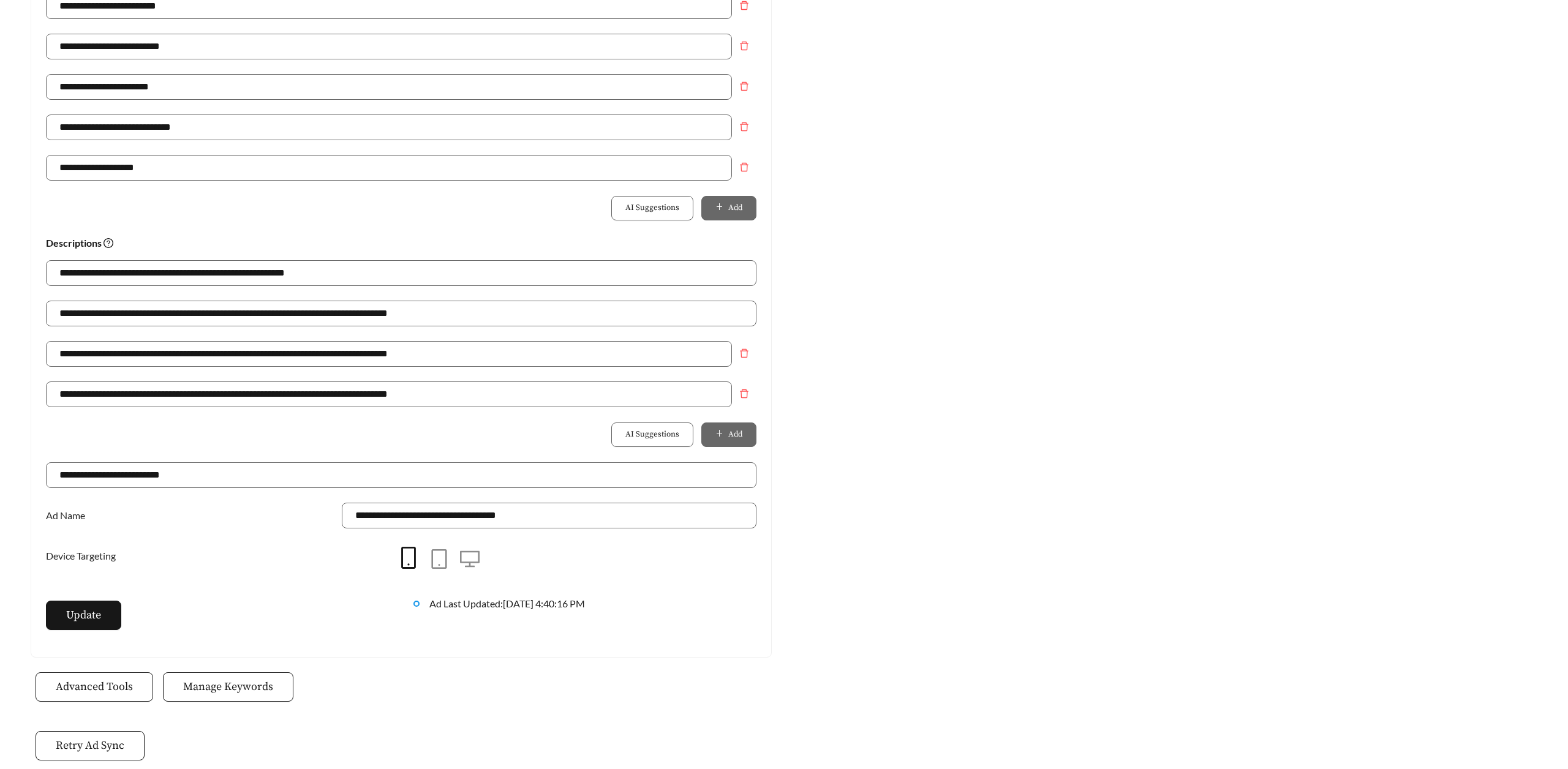
scroll to position [733, 0]
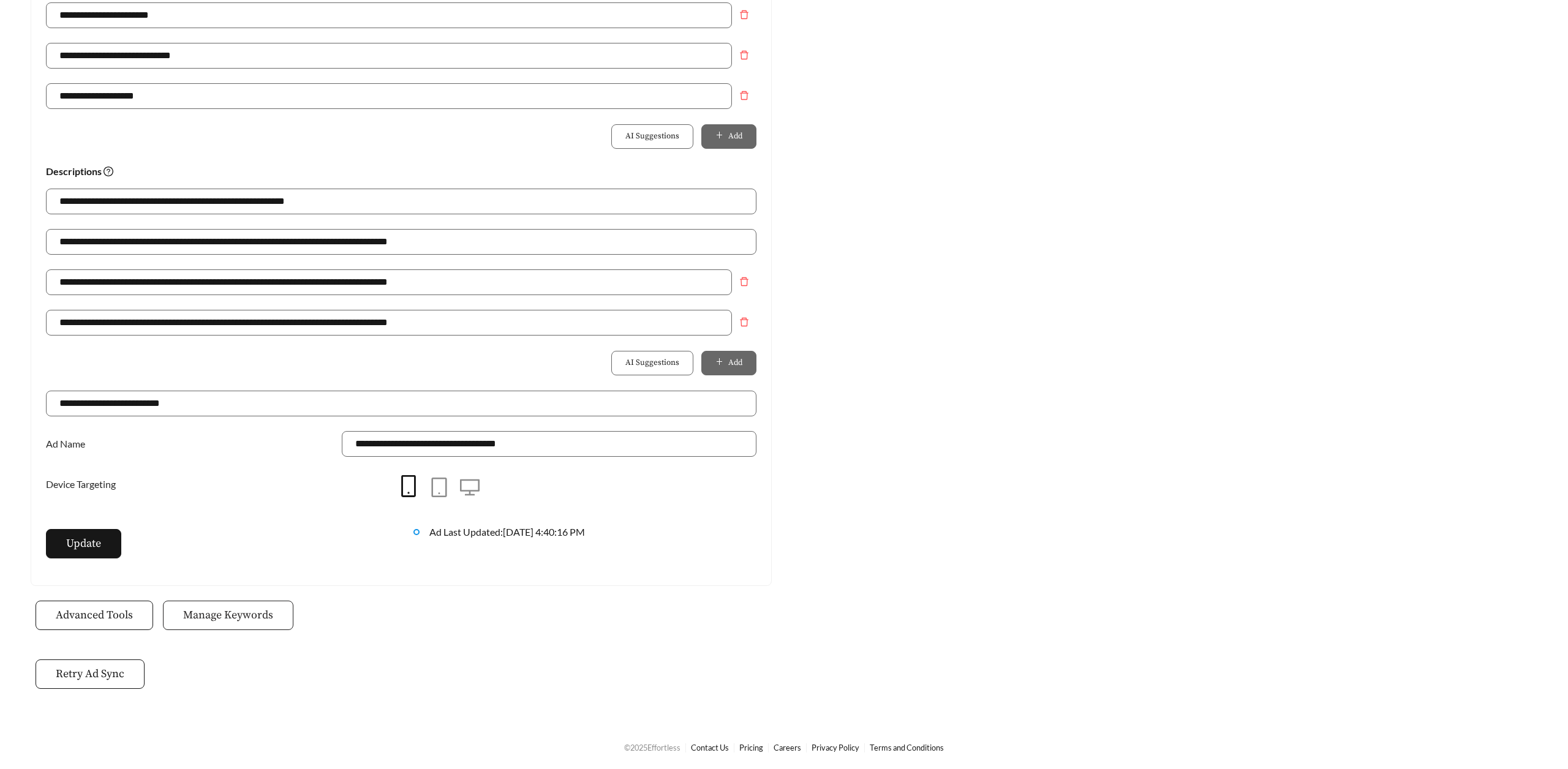
click at [237, 602] on button "Manage Keywords" at bounding box center [228, 615] width 130 height 29
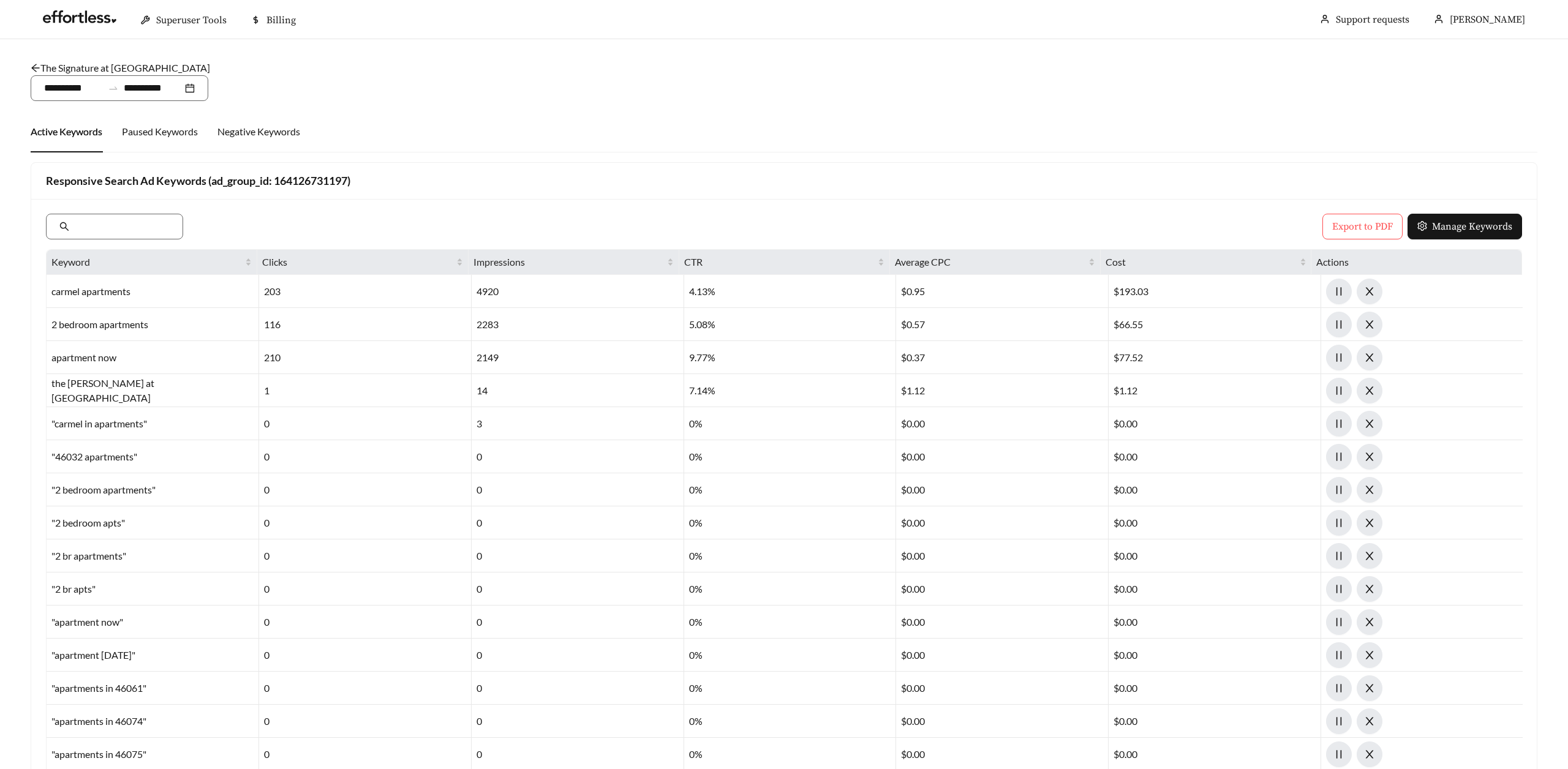
click at [37, 63] on icon "arrow-left" at bounding box center [35, 68] width 10 height 10
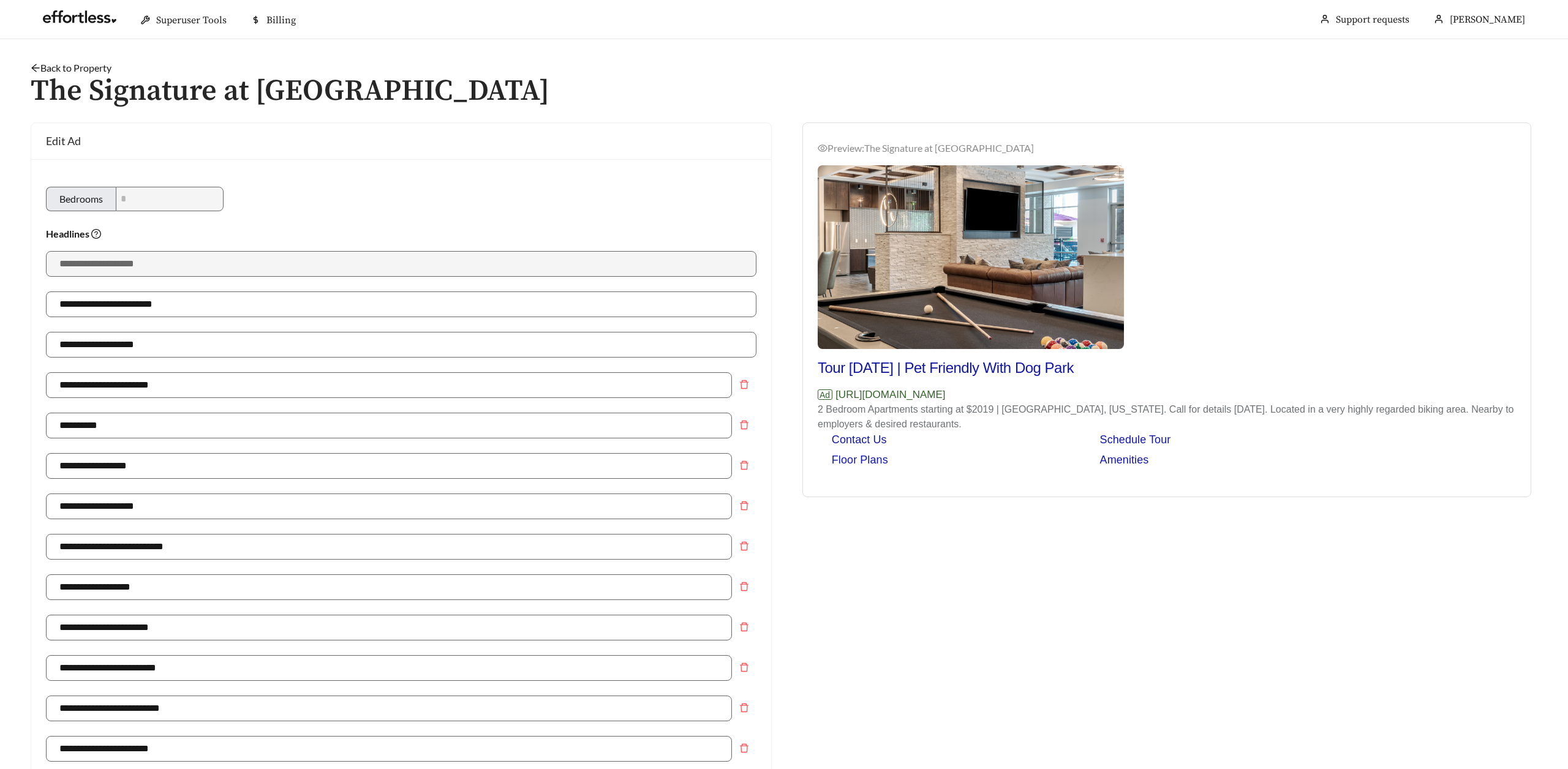
click at [34, 67] on icon "arrow-left" at bounding box center [35, 68] width 10 height 10
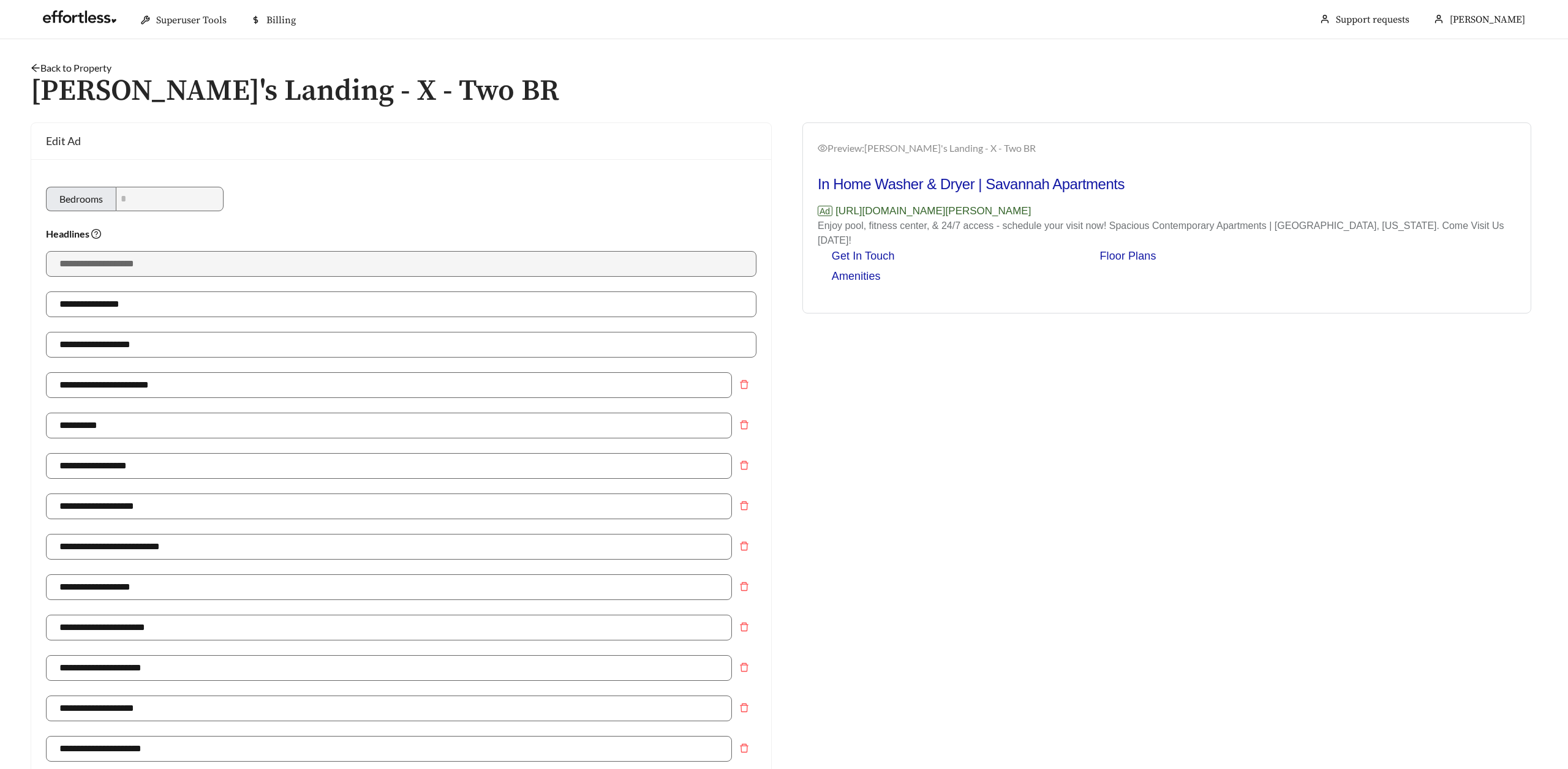
click at [47, 71] on link "Back to Property" at bounding box center [71, 67] width 81 height 11
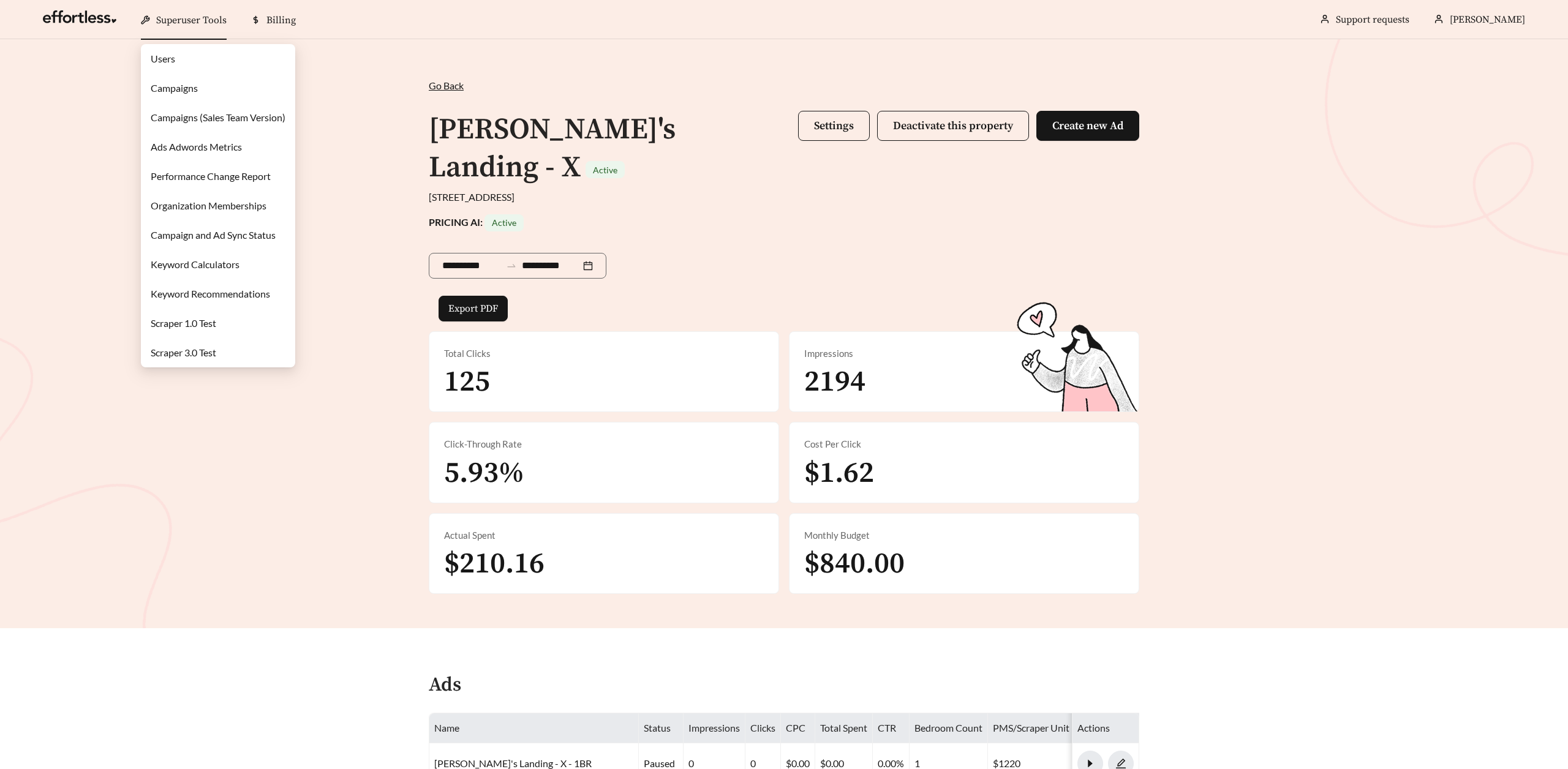
click at [162, 93] on link "Campaigns" at bounding box center [174, 88] width 47 height 11
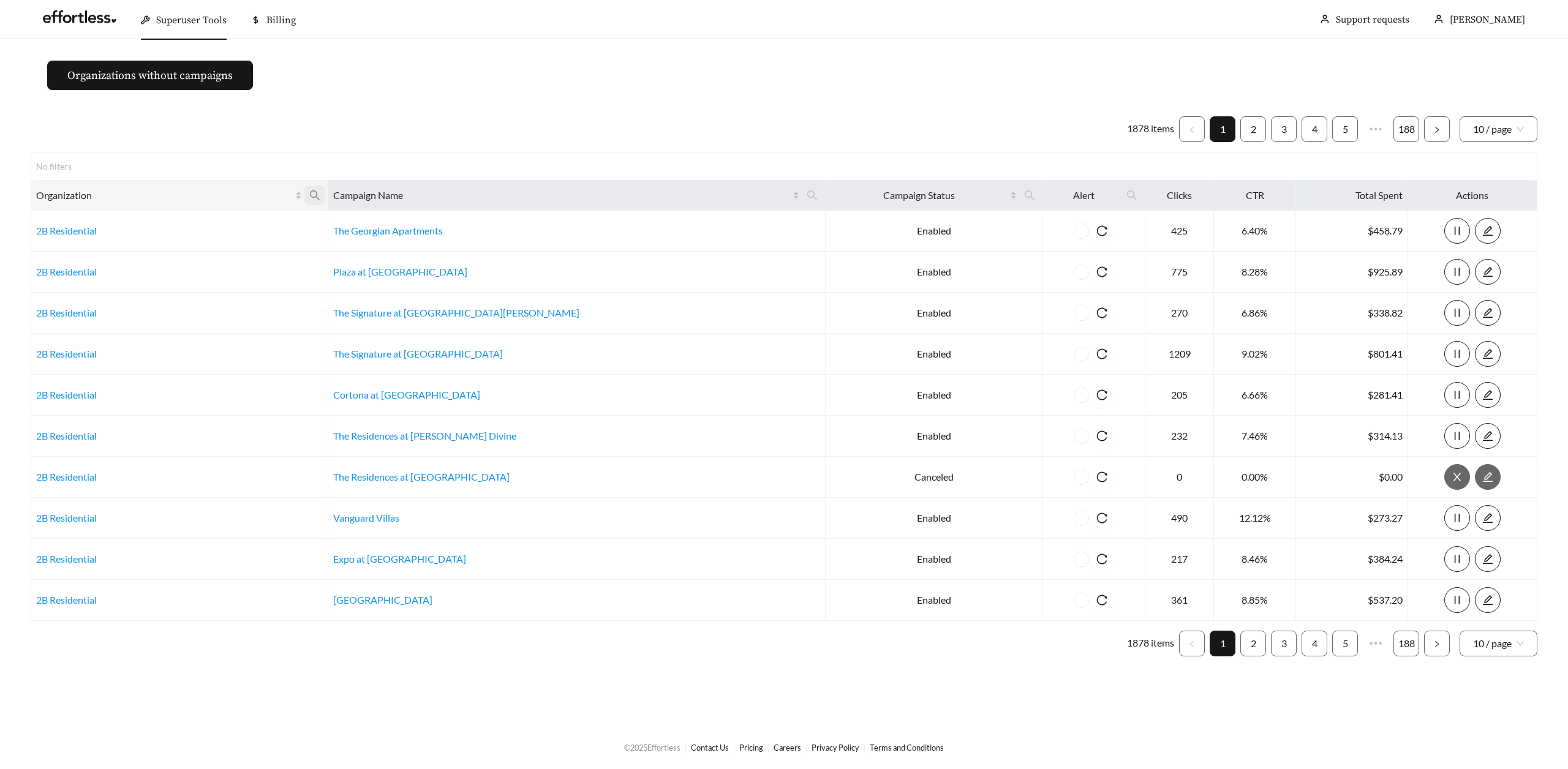
click at [325, 195] on span at bounding box center [315, 195] width 21 height 20
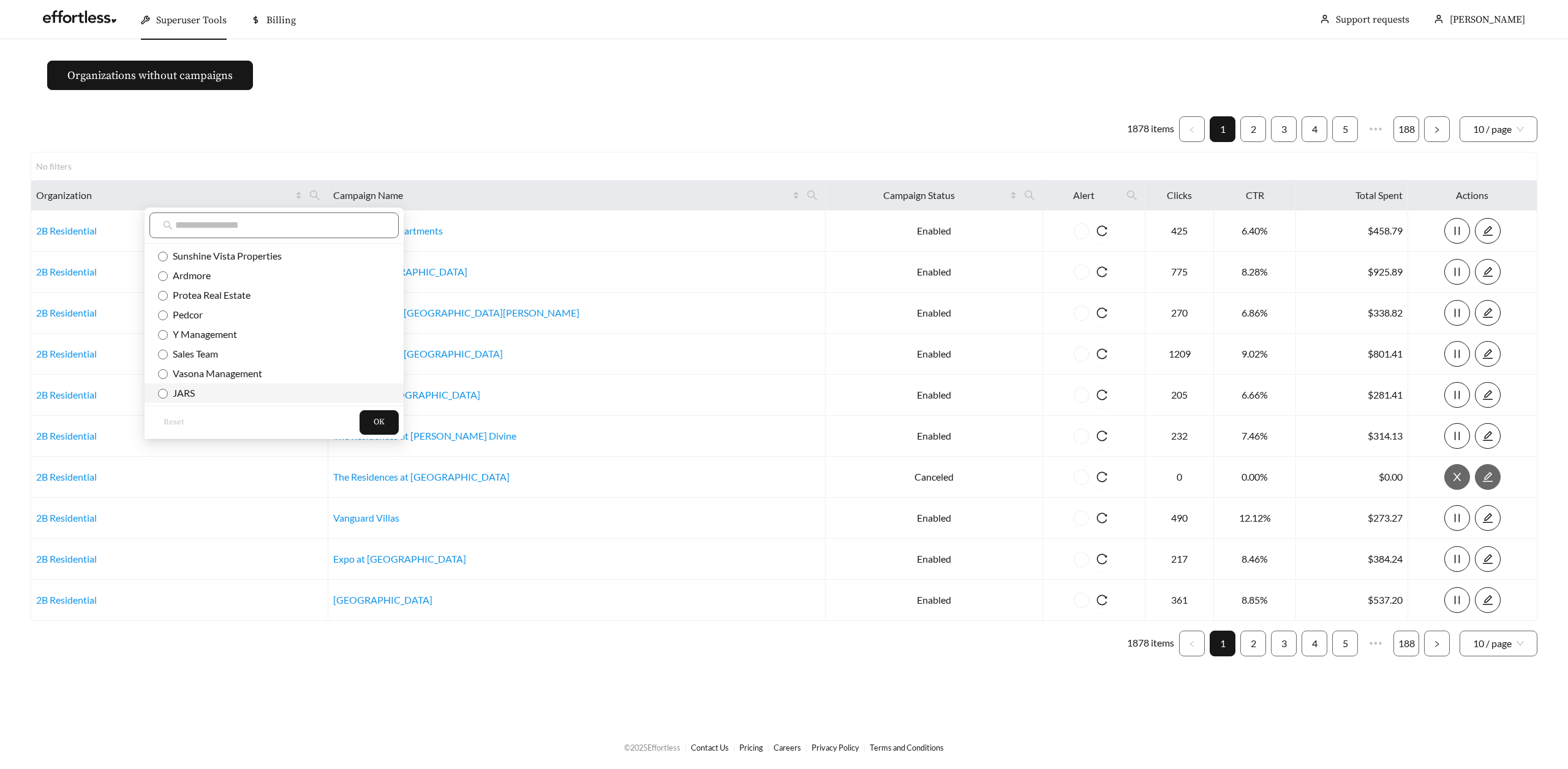
click at [184, 397] on span "JARS" at bounding box center [181, 392] width 27 height 11
click at [373, 426] on span "OK" at bounding box center [379, 422] width 11 height 12
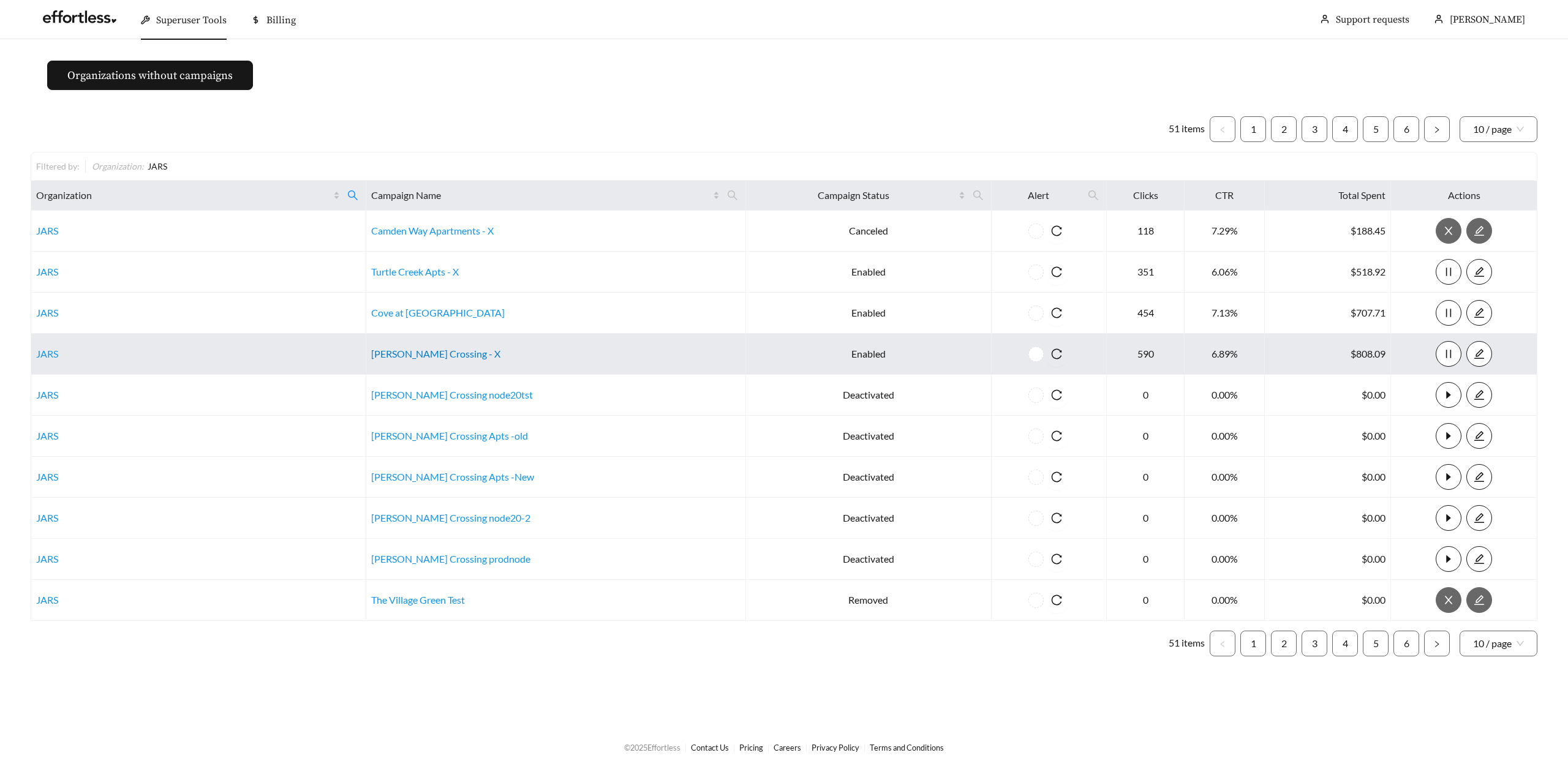
click at [434, 354] on link "[PERSON_NAME] Crossing - X" at bounding box center [436, 353] width 129 height 11
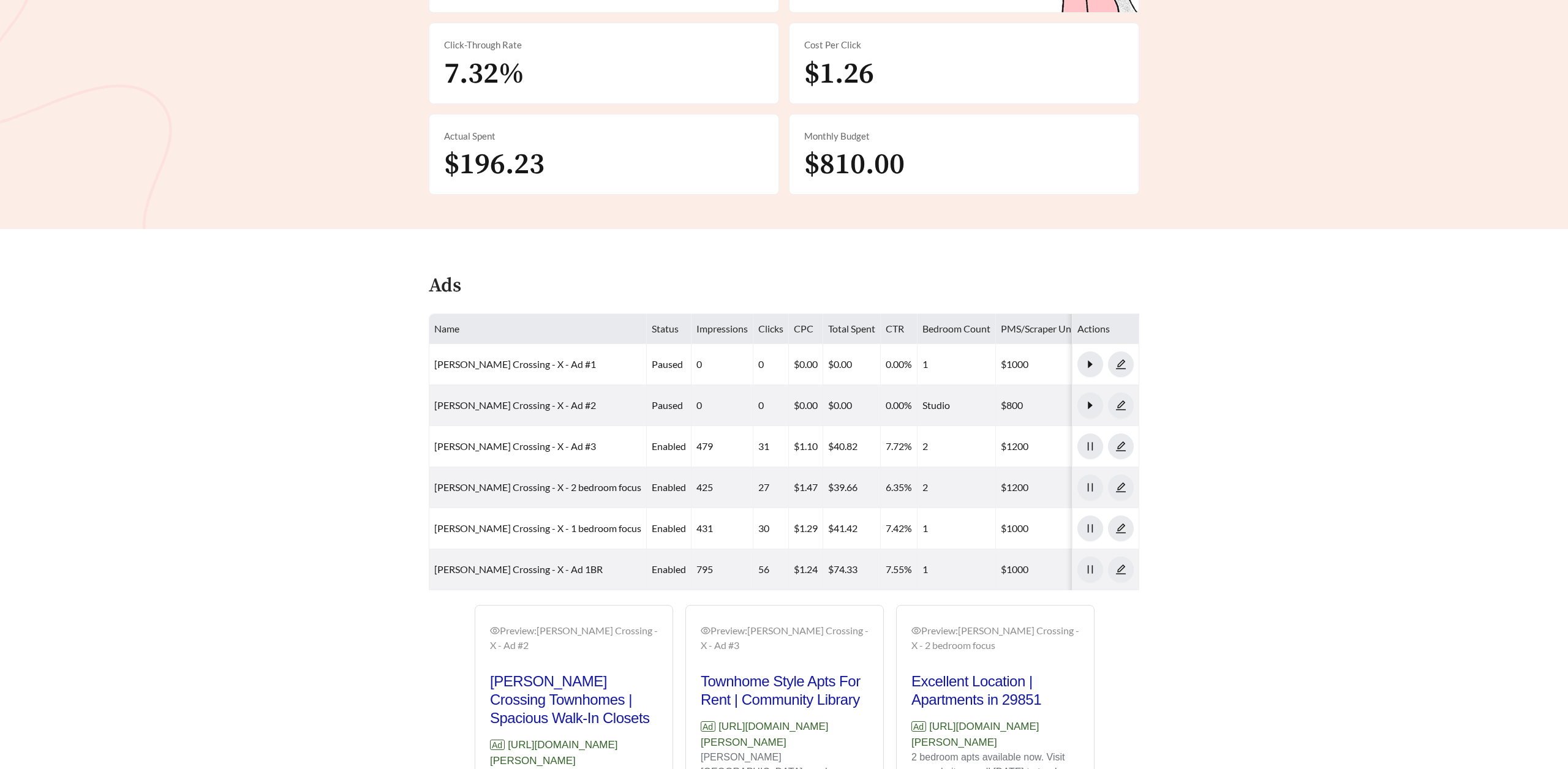
scroll to position [401, 0]
